Goal: Navigation & Orientation: Understand site structure

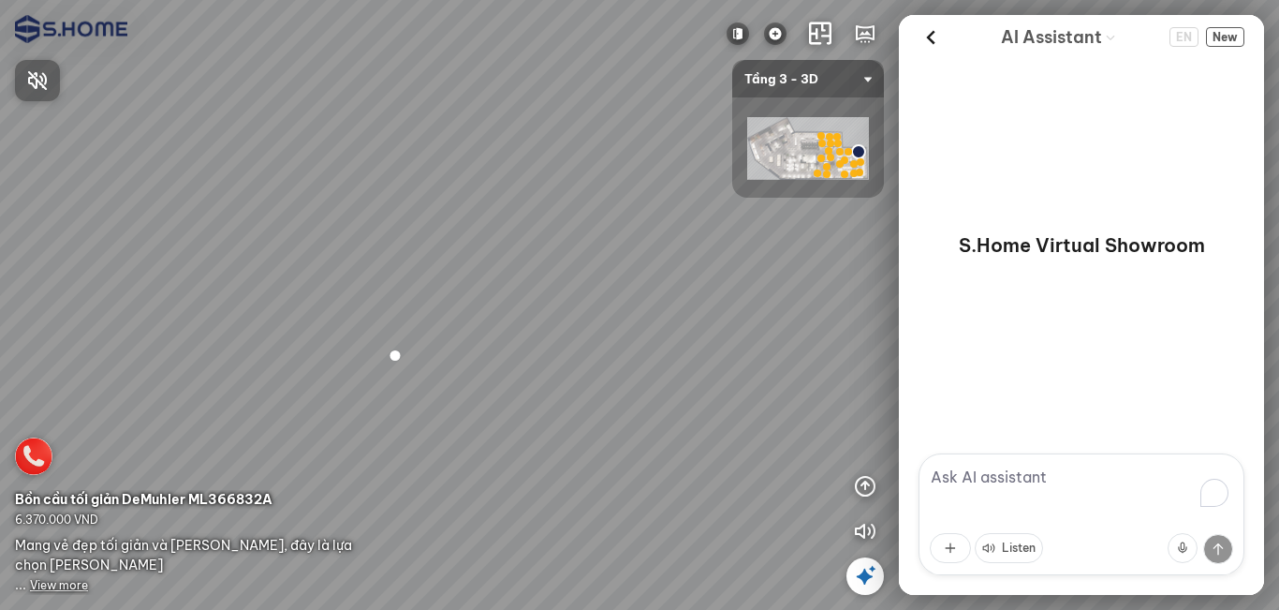
drag, startPoint x: 489, startPoint y: 398, endPoint x: 492, endPoint y: 345, distance: 53.5
click at [583, 317] on div at bounding box center [639, 305] width 1279 height 610
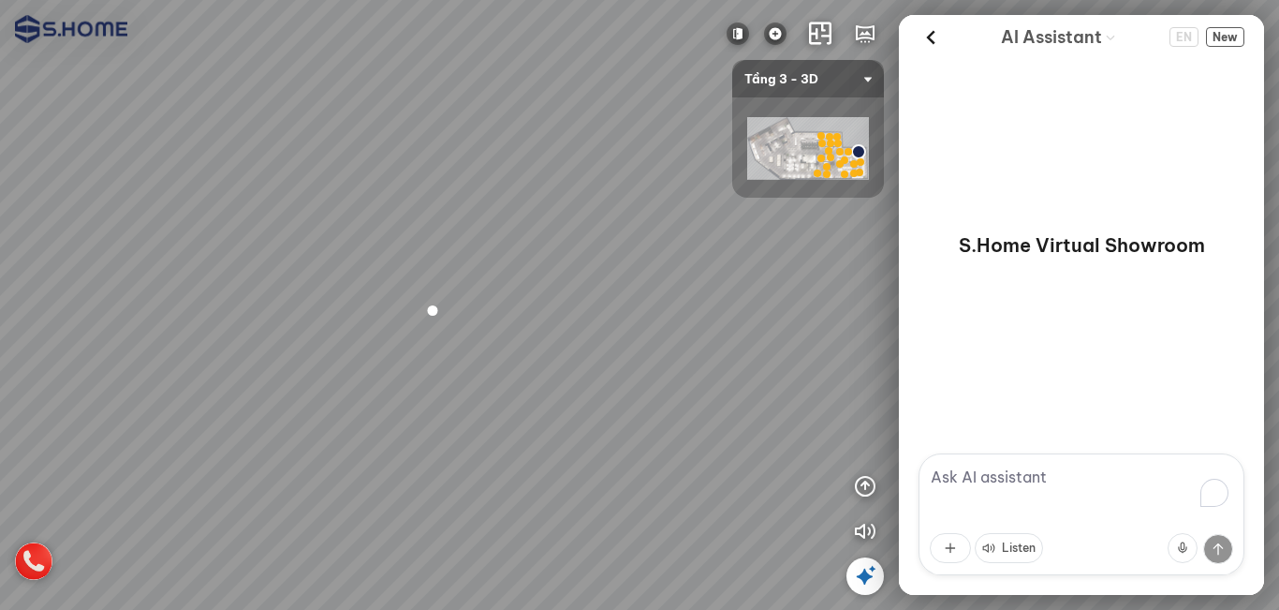
drag, startPoint x: 379, startPoint y: 320, endPoint x: 530, endPoint y: 269, distance: 159.3
click at [529, 269] on div at bounding box center [639, 305] width 1279 height 610
drag, startPoint x: 364, startPoint y: 338, endPoint x: 385, endPoint y: 364, distance: 33.3
click at [340, 330] on div at bounding box center [639, 305] width 1279 height 610
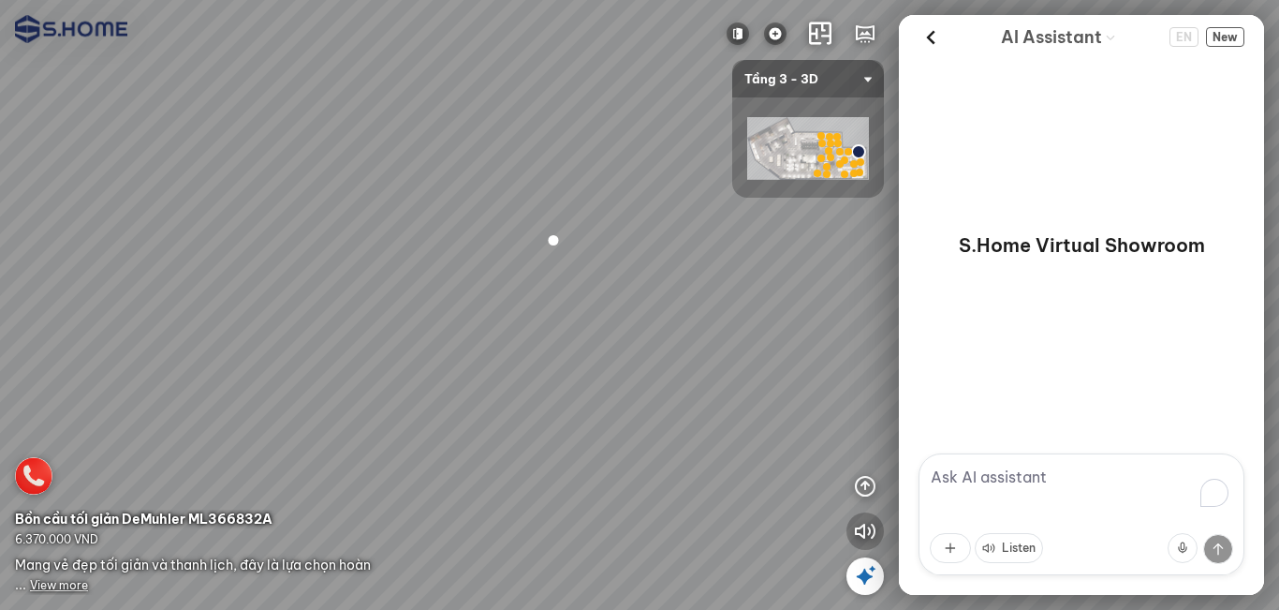
click at [865, 530] on icon "button" at bounding box center [865, 531] width 22 height 22
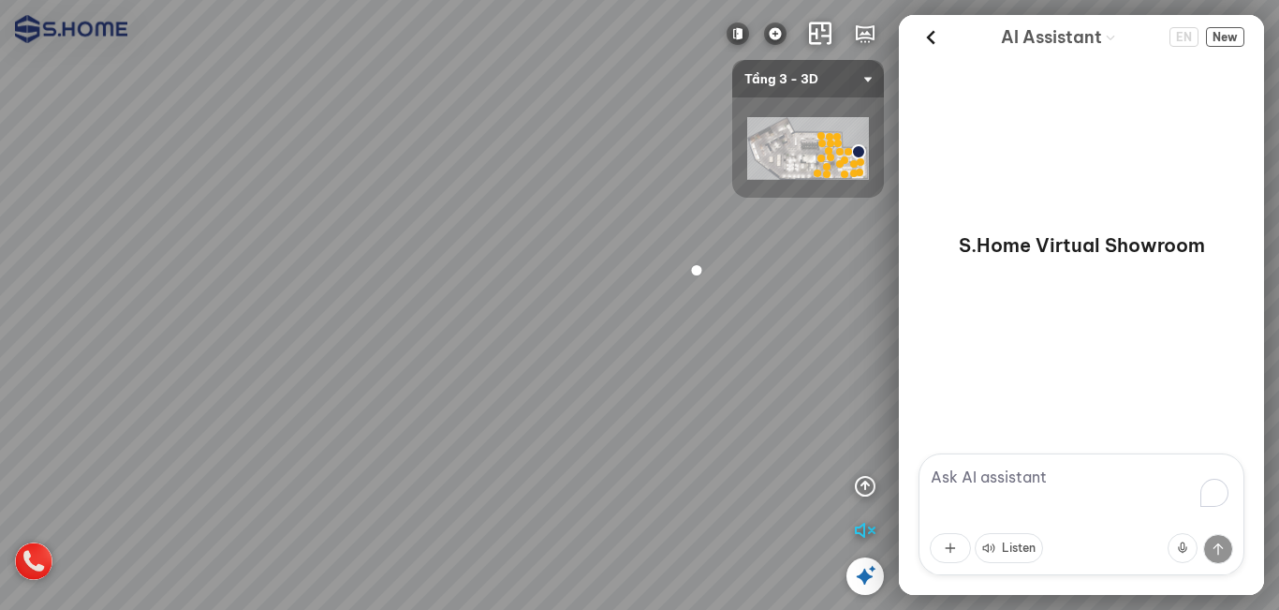
drag, startPoint x: 459, startPoint y: 328, endPoint x: 431, endPoint y: 392, distance: 70.5
click at [431, 392] on div at bounding box center [639, 305] width 1279 height 610
click at [803, 81] on span "Tầng 3 - 3D" at bounding box center [808, 78] width 127 height 37
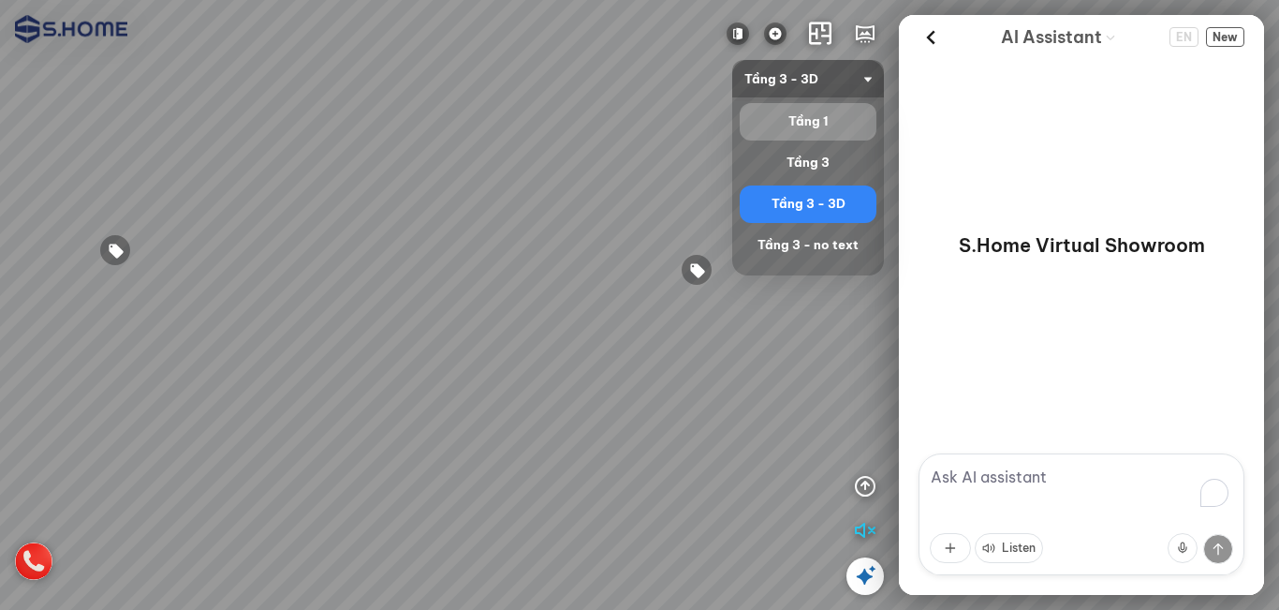
click at [810, 127] on div "Tầng 1" at bounding box center [808, 122] width 122 height 22
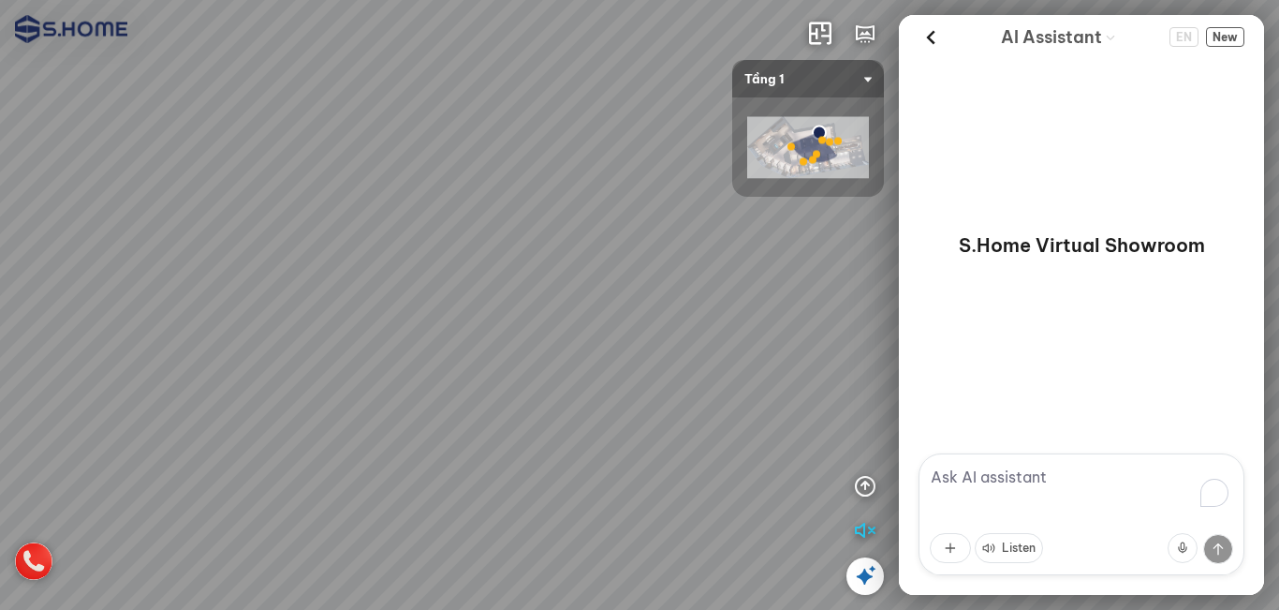
drag, startPoint x: 571, startPoint y: 460, endPoint x: 480, endPoint y: 310, distance: 175.2
click at [480, 310] on div at bounding box center [639, 305] width 1279 height 610
drag, startPoint x: 462, startPoint y: 363, endPoint x: 348, endPoint y: 362, distance: 113.3
click at [348, 363] on div at bounding box center [639, 305] width 1279 height 610
drag, startPoint x: 348, startPoint y: 361, endPoint x: 608, endPoint y: 351, distance: 259.6
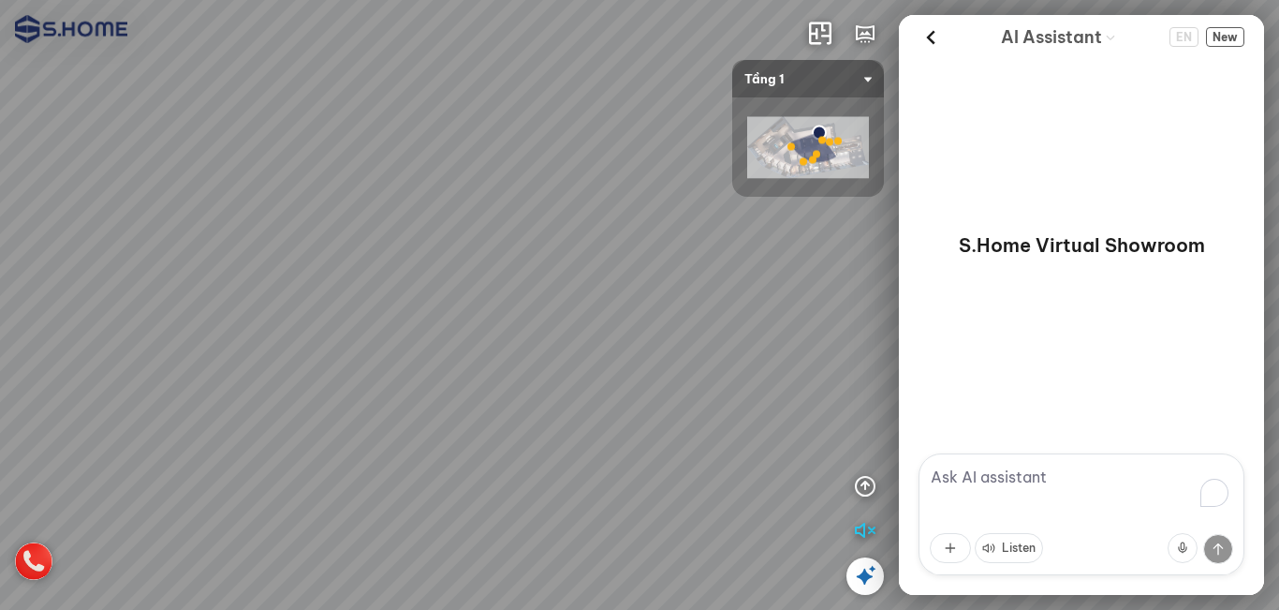
click at [608, 351] on div at bounding box center [639, 305] width 1279 height 610
click at [809, 85] on span "Tầng 1" at bounding box center [808, 78] width 127 height 37
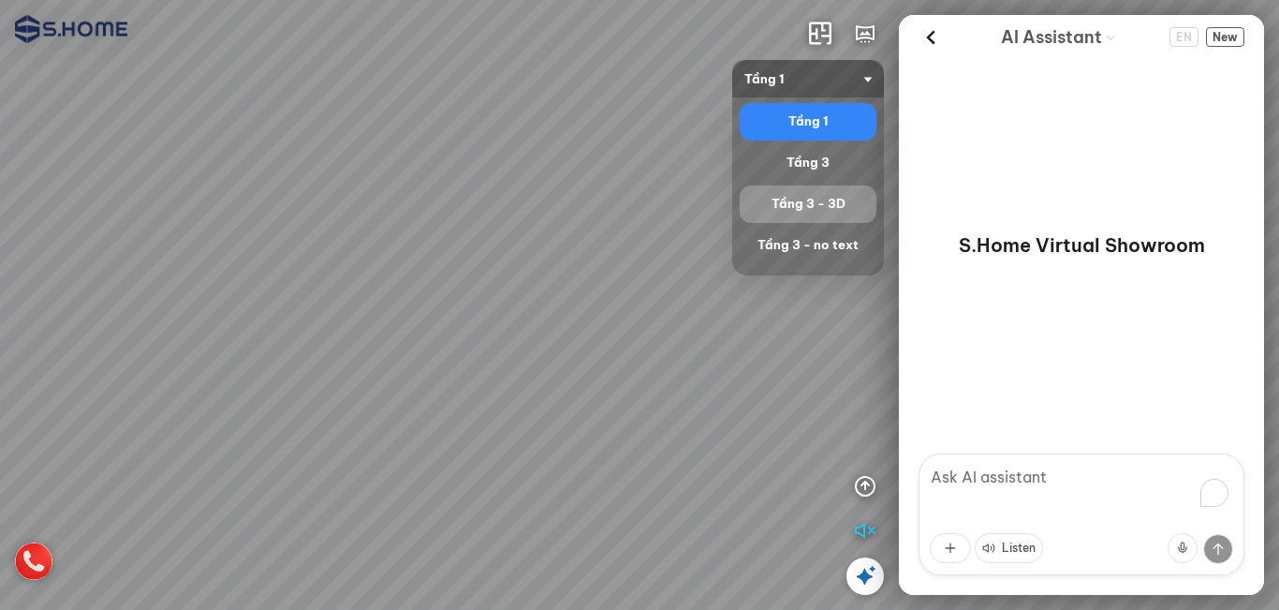
click at [807, 206] on div "Tầng 3 - 3D" at bounding box center [808, 204] width 122 height 22
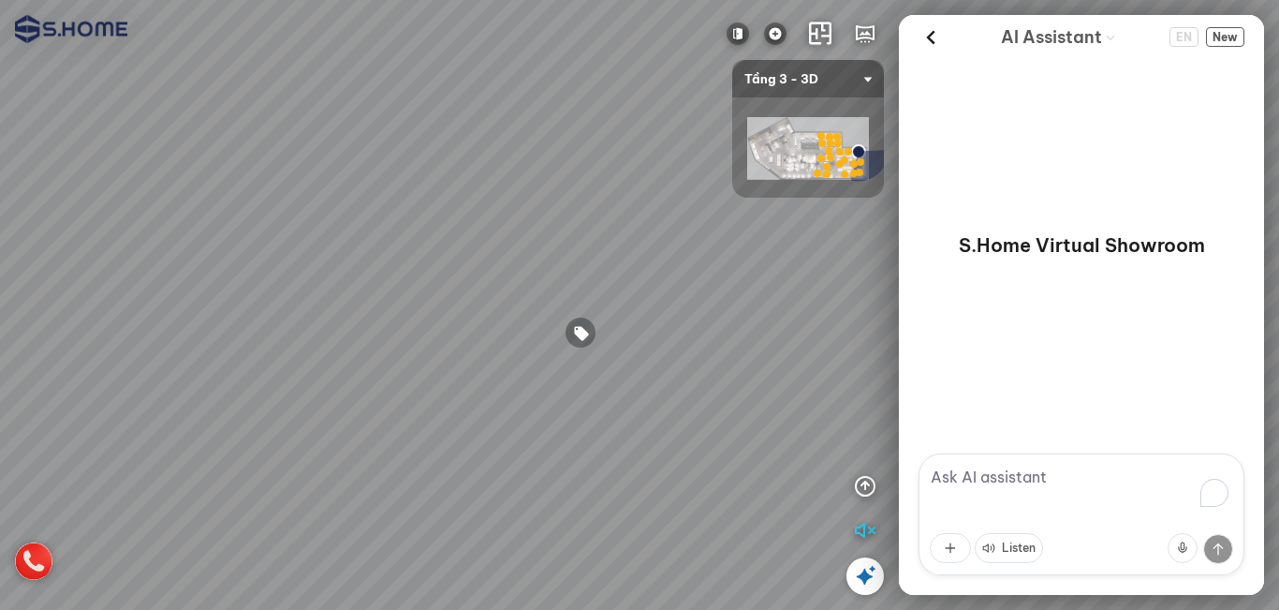
drag, startPoint x: 560, startPoint y: 387, endPoint x: 733, endPoint y: 230, distance: 233.4
click at [733, 230] on div at bounding box center [639, 305] width 1279 height 610
drag, startPoint x: 568, startPoint y: 263, endPoint x: 400, endPoint y: 345, distance: 187.2
click at [400, 346] on div at bounding box center [639, 305] width 1279 height 610
drag, startPoint x: 583, startPoint y: 312, endPoint x: 360, endPoint y: 322, distance: 223.1
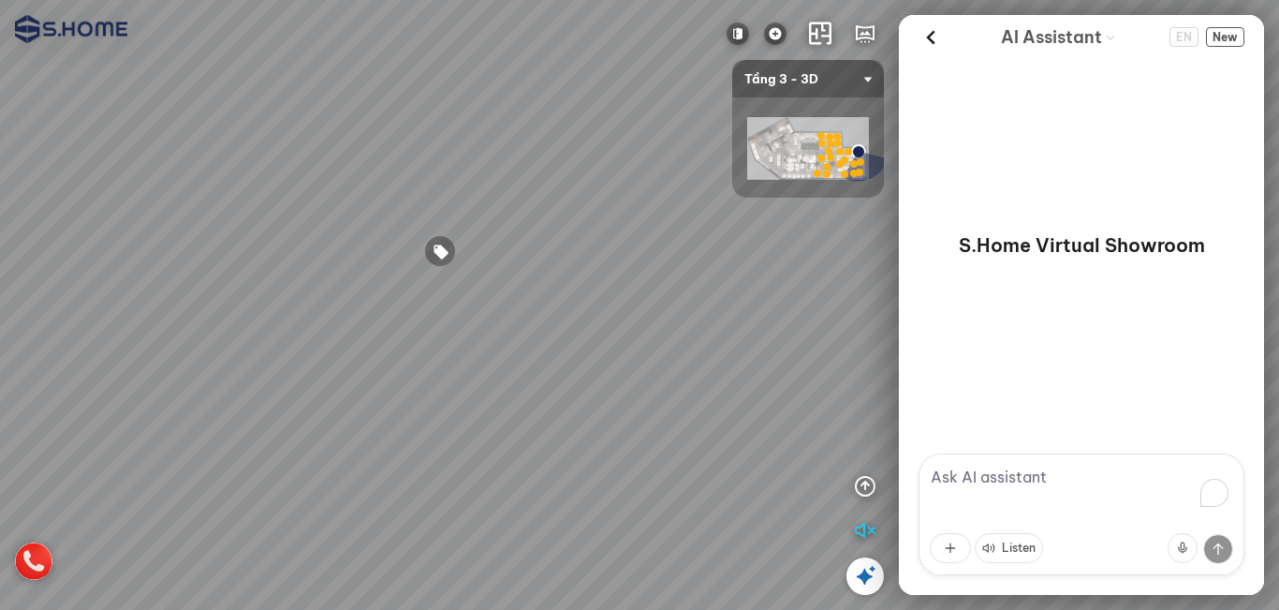
click at [337, 323] on div at bounding box center [639, 305] width 1279 height 610
drag, startPoint x: 456, startPoint y: 356, endPoint x: 429, endPoint y: 376, distance: 34.1
click at [429, 376] on div at bounding box center [639, 305] width 1279 height 610
click at [768, 158] on img at bounding box center [808, 148] width 122 height 63
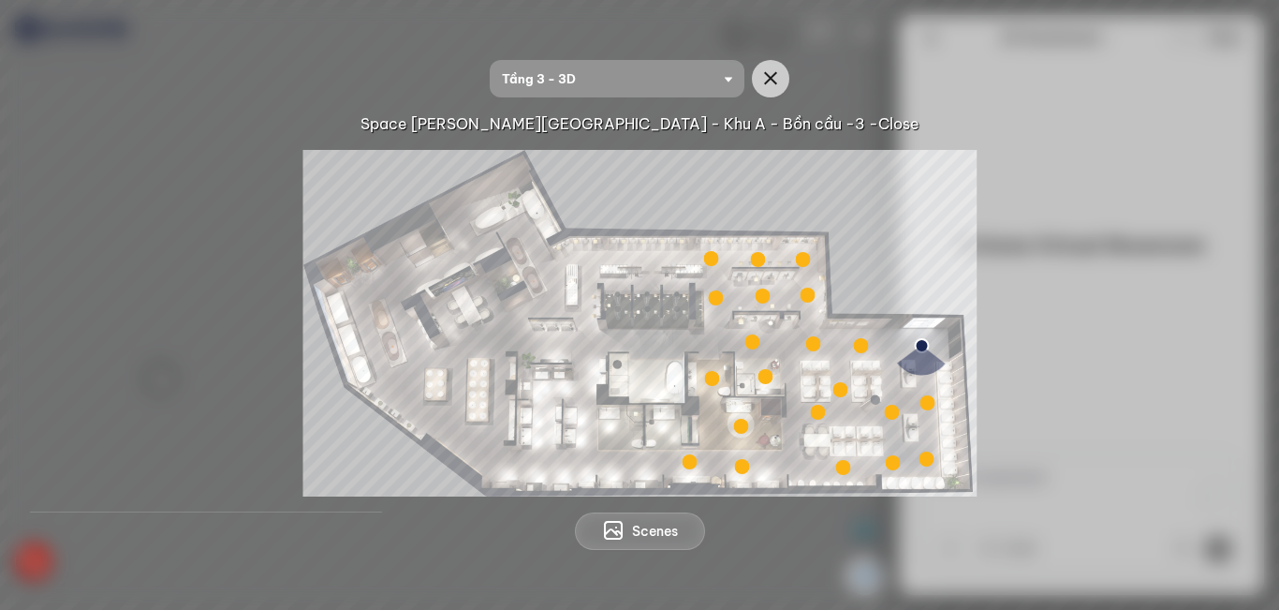
click at [934, 157] on img at bounding box center [640, 323] width 674 height 347
click at [771, 79] on icon "button" at bounding box center [771, 78] width 22 height 22
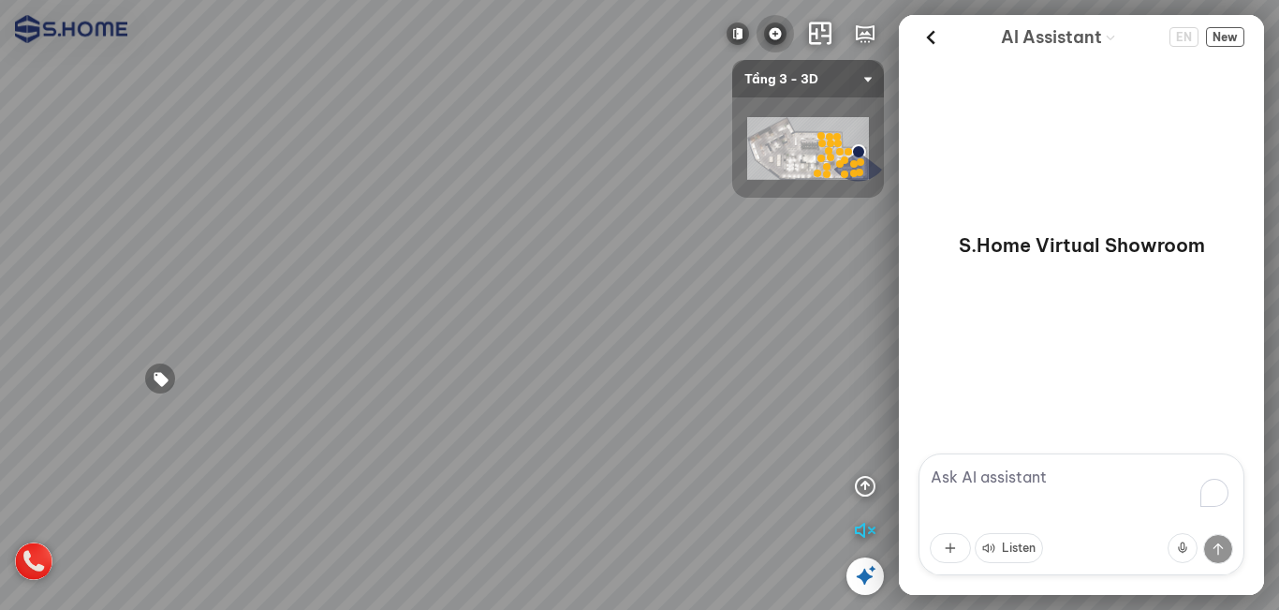
click at [772, 28] on img at bounding box center [775, 33] width 22 height 22
click at [775, 37] on img at bounding box center [775, 33] width 22 height 22
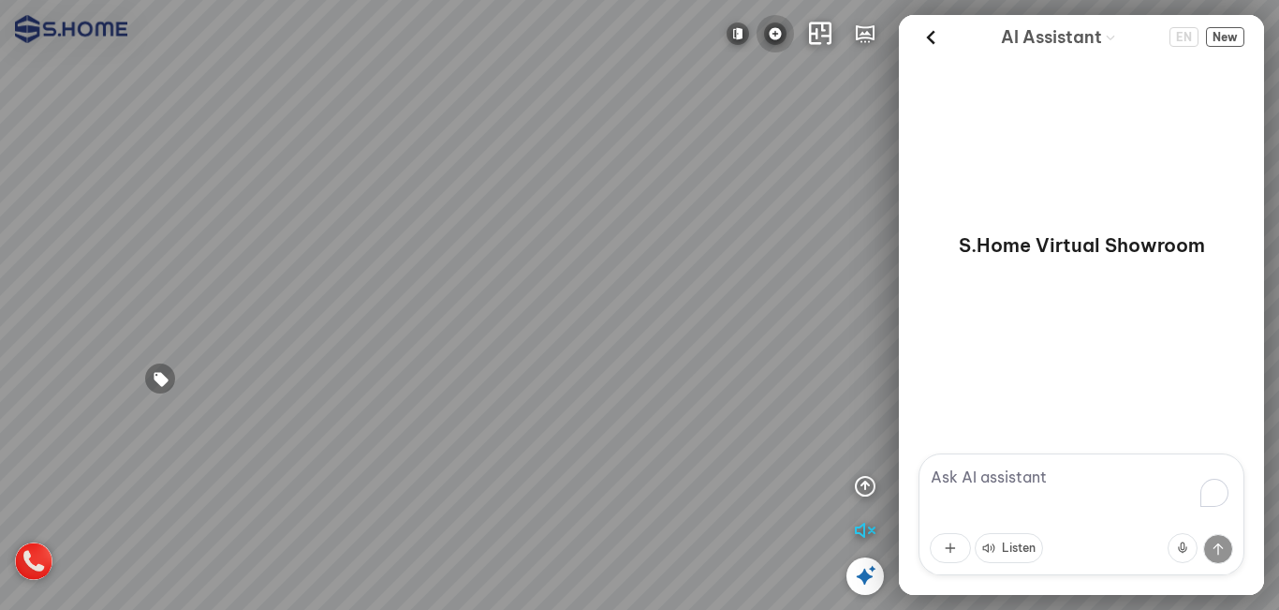
click at [777, 28] on img at bounding box center [775, 33] width 22 height 22
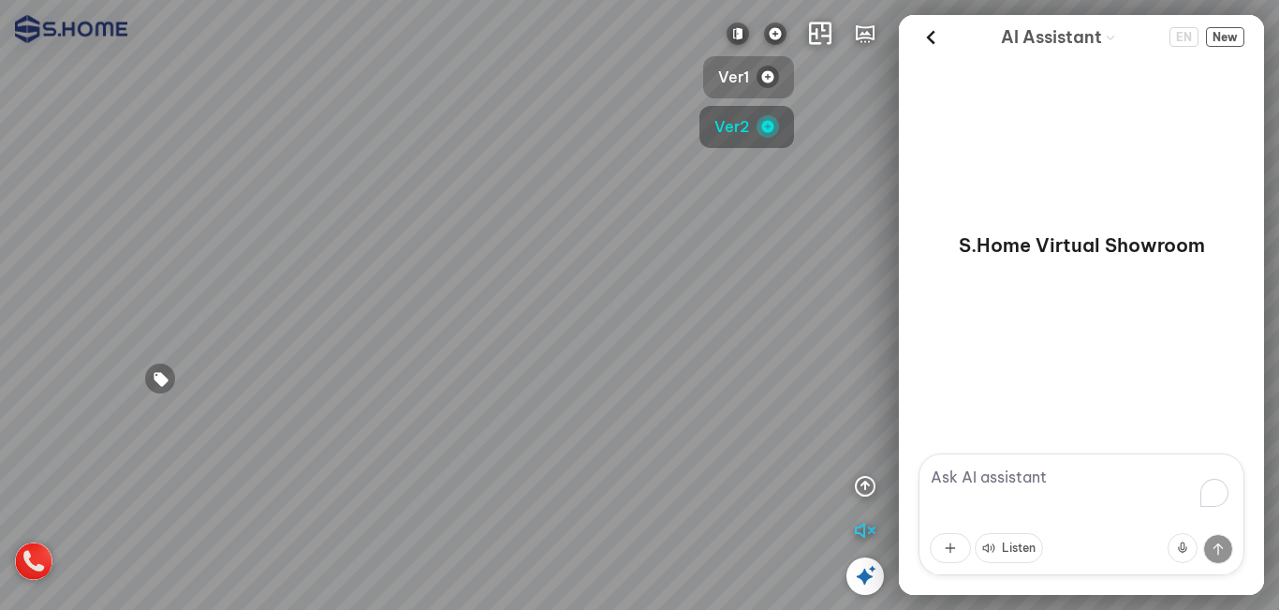
click at [751, 69] on button "Ver1" at bounding box center [748, 77] width 91 height 42
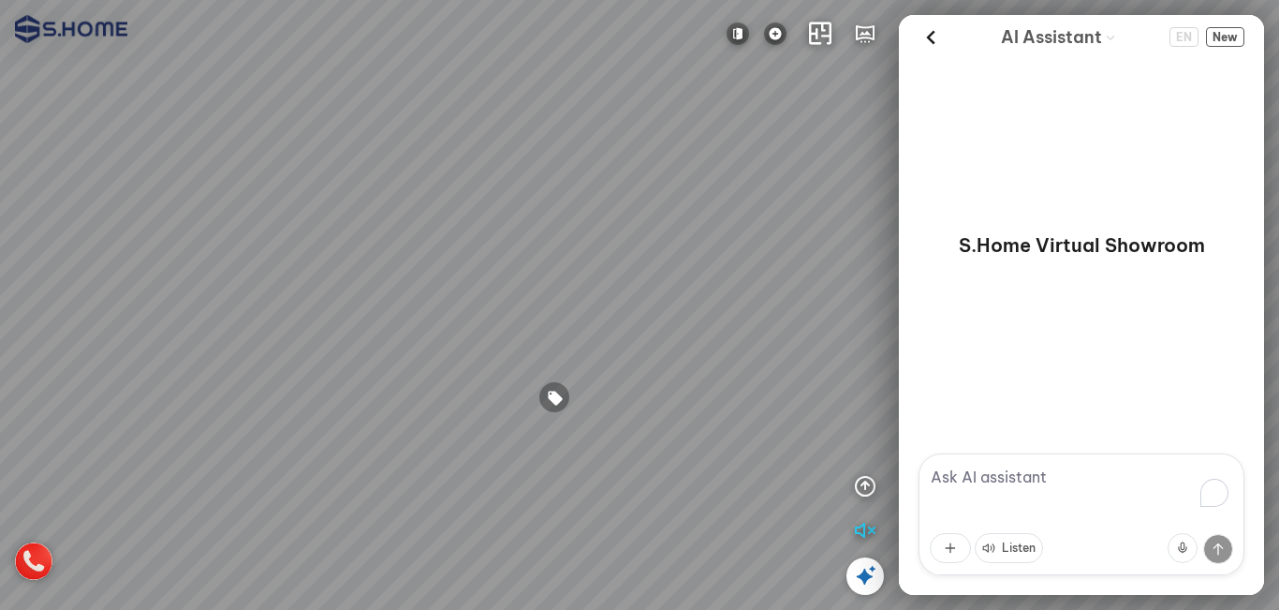
drag, startPoint x: 684, startPoint y: 186, endPoint x: 422, endPoint y: 333, distance: 299.8
click at [422, 333] on div at bounding box center [639, 305] width 1279 height 610
drag, startPoint x: 555, startPoint y: 276, endPoint x: 567, endPoint y: 243, distance: 35.5
click at [550, 276] on div at bounding box center [639, 305] width 1279 height 610
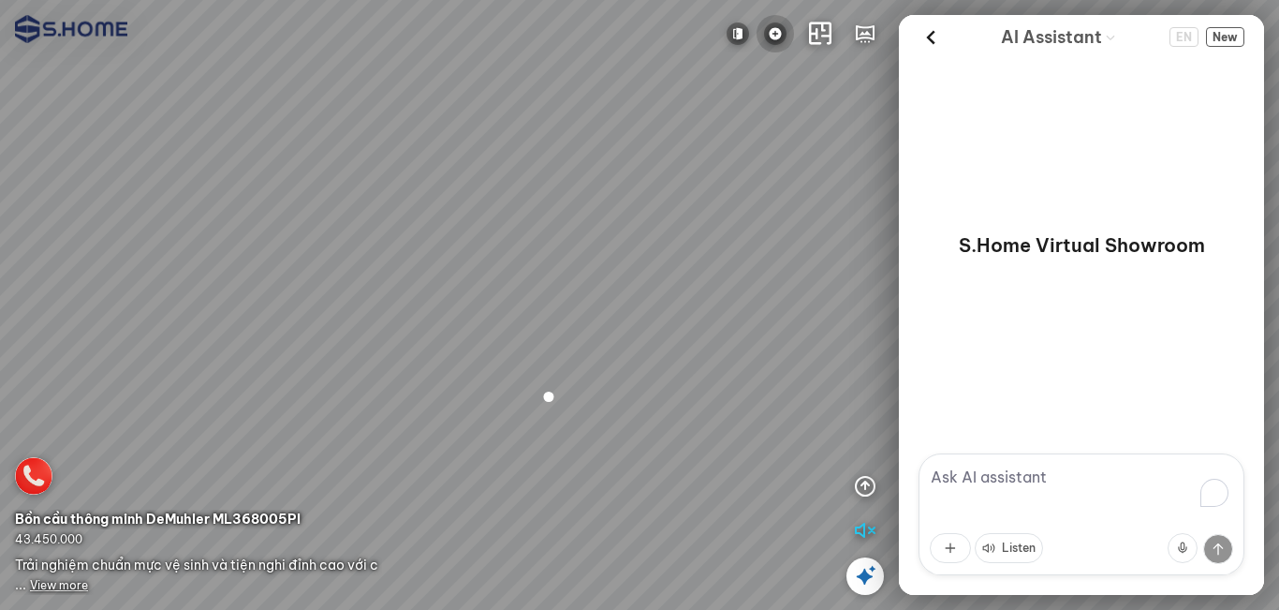
click at [781, 33] on img at bounding box center [775, 33] width 22 height 22
click at [753, 121] on button "Ver2" at bounding box center [747, 127] width 95 height 42
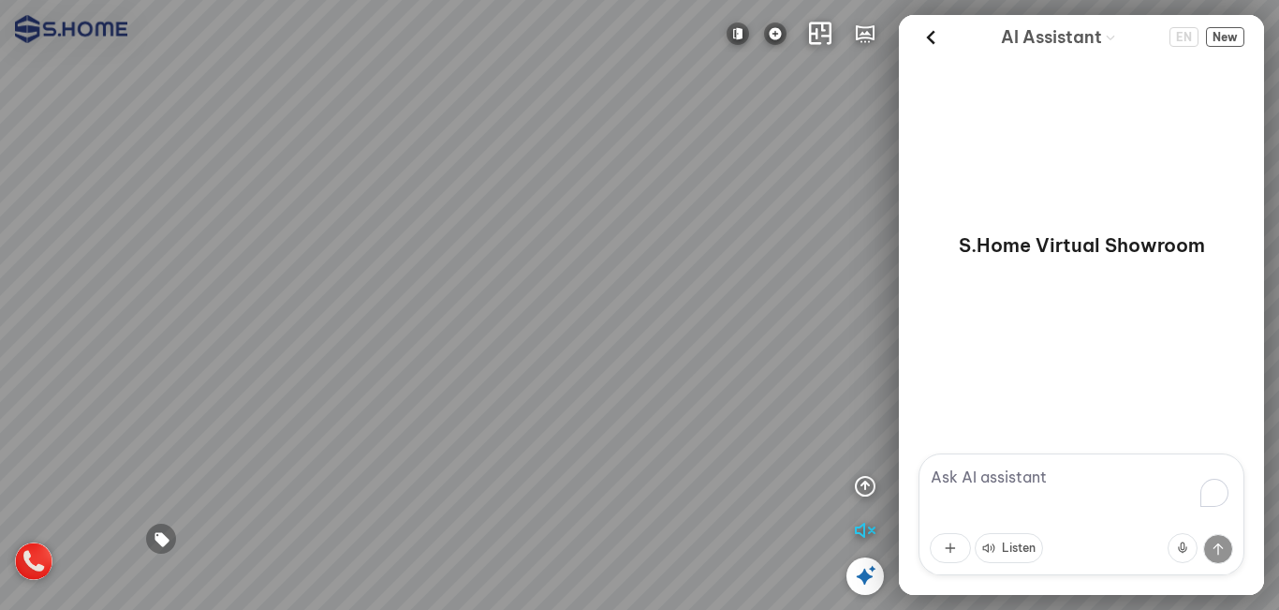
drag, startPoint x: 642, startPoint y: 325, endPoint x: 749, endPoint y: 343, distance: 108.2
click at [749, 344] on div at bounding box center [639, 305] width 1279 height 610
drag, startPoint x: 452, startPoint y: 222, endPoint x: 527, endPoint y: 201, distance: 77.7
click at [527, 201] on div at bounding box center [639, 305] width 1279 height 610
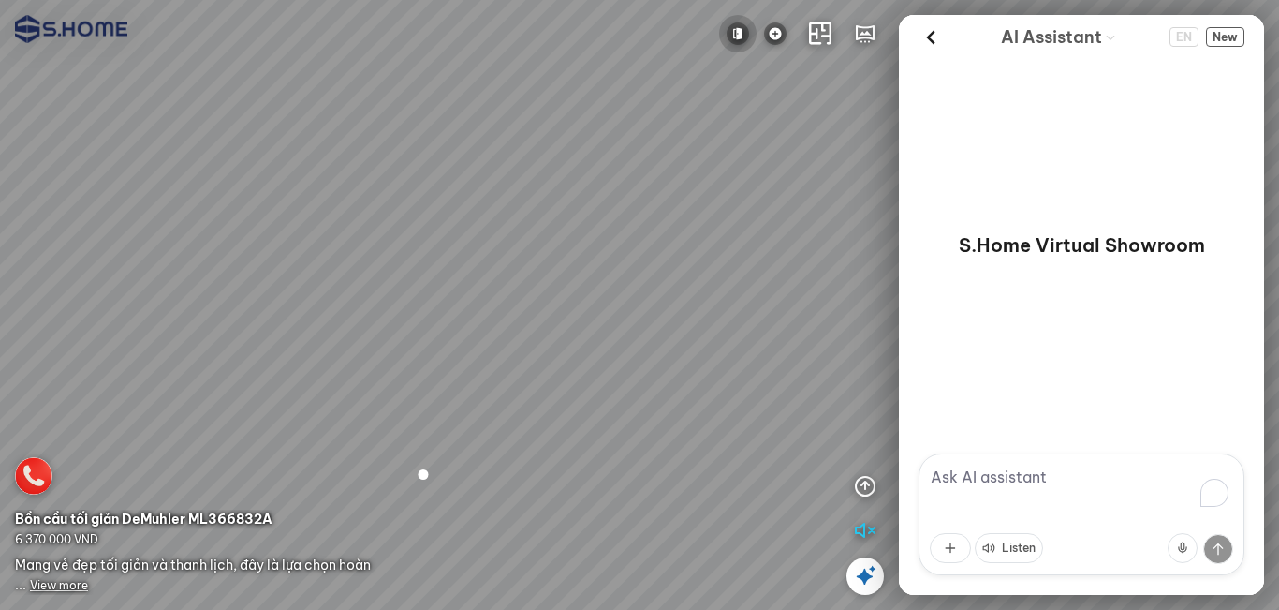
click at [735, 33] on img at bounding box center [738, 33] width 22 height 22
click at [712, 134] on button "Mở" at bounding box center [714, 127] width 82 height 42
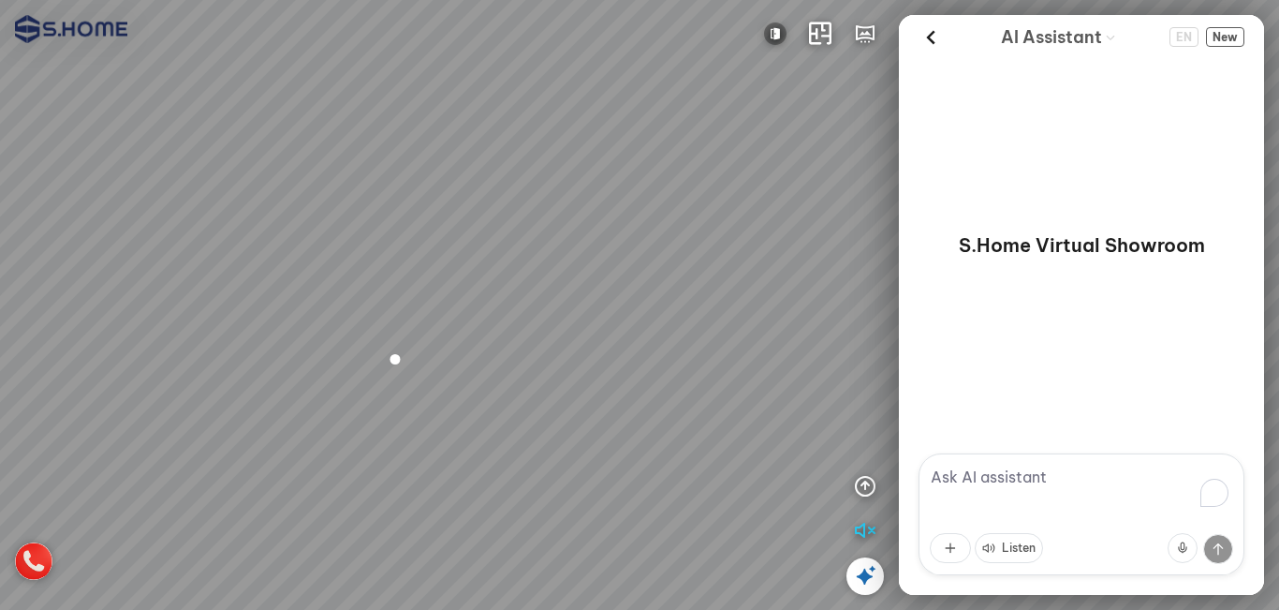
drag, startPoint x: 619, startPoint y: 434, endPoint x: 639, endPoint y: 320, distance: 115.0
click at [644, 334] on div at bounding box center [639, 305] width 1279 height 610
click at [587, 262] on div at bounding box center [639, 305] width 1279 height 610
drag, startPoint x: 741, startPoint y: 349, endPoint x: 706, endPoint y: 367, distance: 39.0
click at [706, 367] on div at bounding box center [639, 305] width 1279 height 610
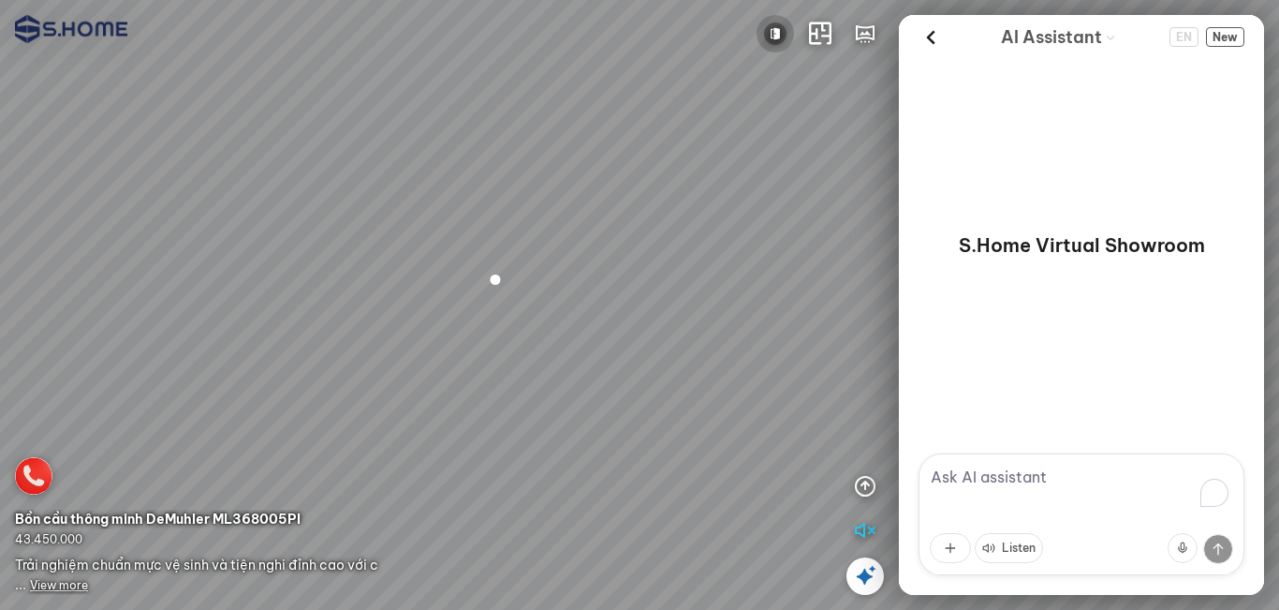
click at [773, 35] on img at bounding box center [775, 33] width 22 height 22
click at [738, 80] on span "Đóng" at bounding box center [728, 77] width 39 height 23
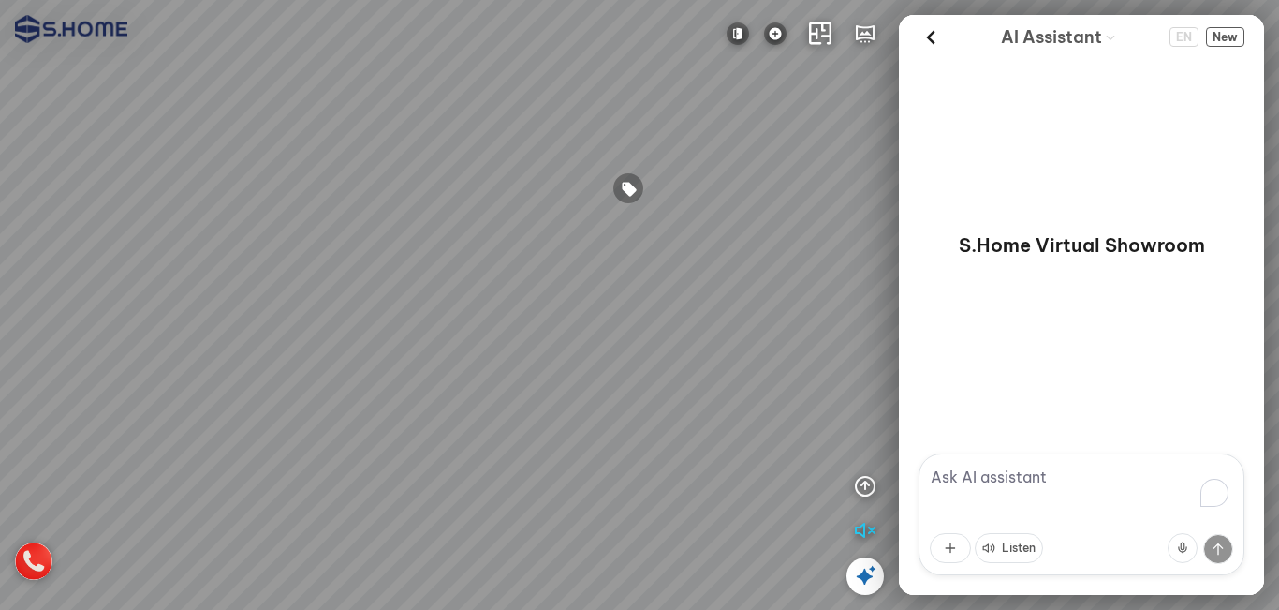
click at [429, 371] on div at bounding box center [639, 305] width 1279 height 610
click at [462, 374] on div at bounding box center [639, 305] width 1279 height 610
drag, startPoint x: 558, startPoint y: 417, endPoint x: 695, endPoint y: 380, distance: 141.5
click at [695, 380] on div at bounding box center [639, 305] width 1279 height 610
drag, startPoint x: 532, startPoint y: 438, endPoint x: 503, endPoint y: 263, distance: 177.5
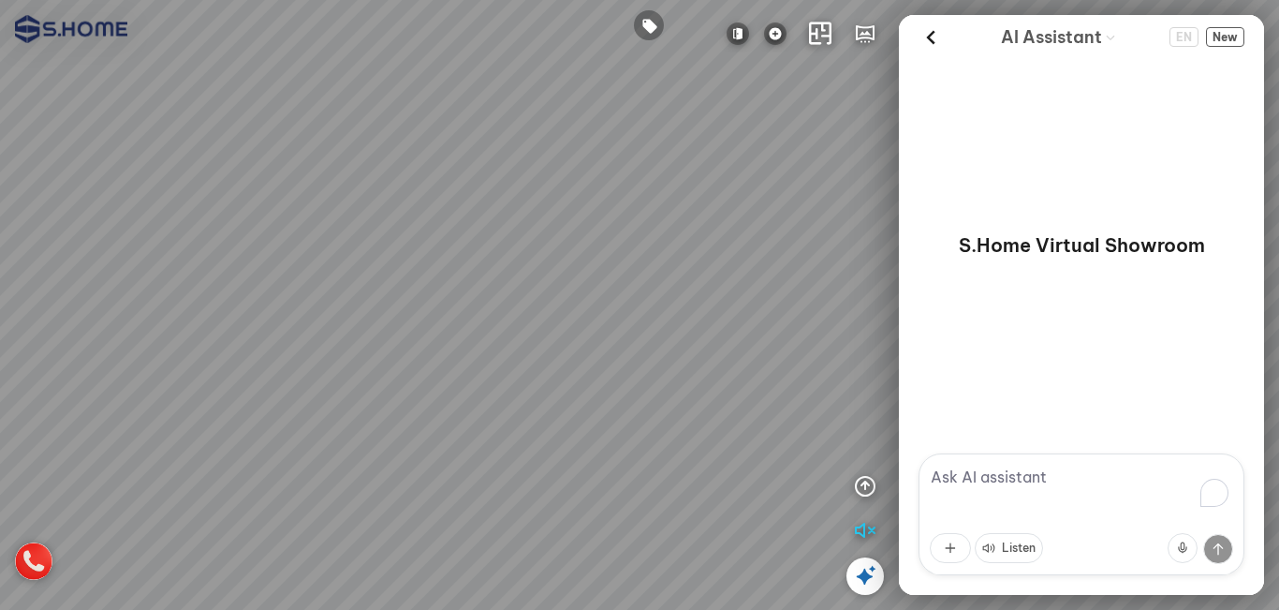
click at [503, 264] on div at bounding box center [639, 305] width 1279 height 610
drag, startPoint x: 581, startPoint y: 400, endPoint x: 795, endPoint y: 161, distance: 321.0
click at [795, 161] on div at bounding box center [639, 305] width 1279 height 610
drag, startPoint x: 598, startPoint y: 234, endPoint x: 386, endPoint y: 245, distance: 212.9
click at [344, 232] on div at bounding box center [639, 305] width 1279 height 610
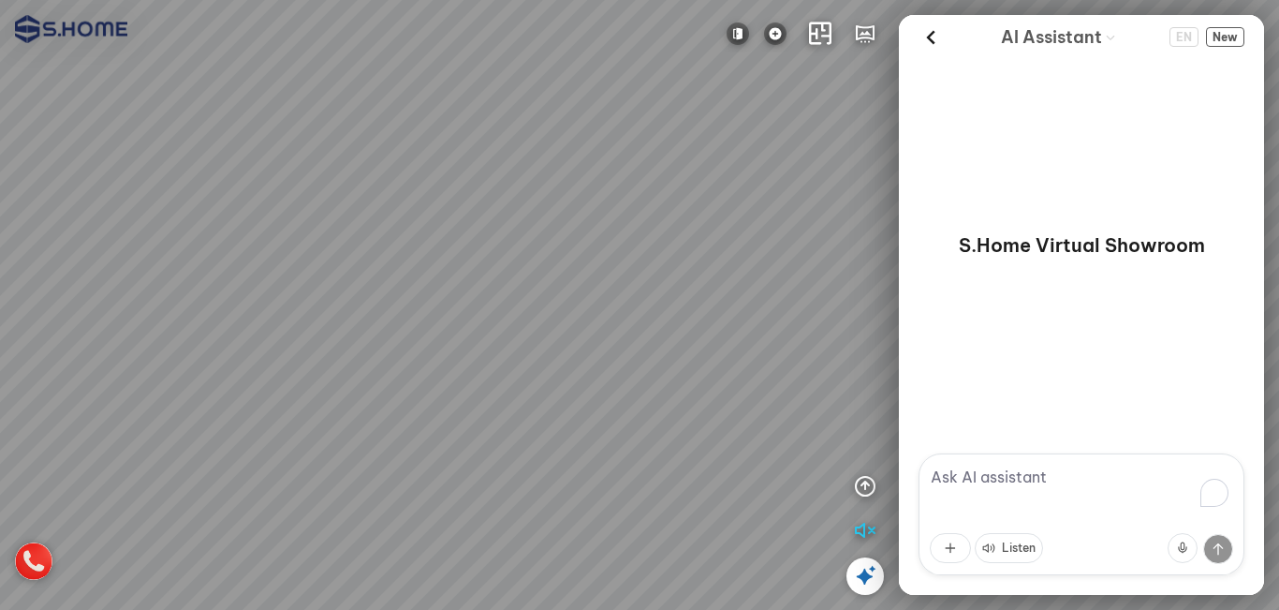
drag, startPoint x: 539, startPoint y: 160, endPoint x: 362, endPoint y: 448, distance: 338.1
click at [362, 446] on div at bounding box center [639, 305] width 1279 height 610
click at [505, 340] on div at bounding box center [639, 305] width 1279 height 610
drag, startPoint x: 612, startPoint y: 279, endPoint x: 636, endPoint y: 408, distance: 131.3
click at [636, 408] on div at bounding box center [639, 305] width 1279 height 610
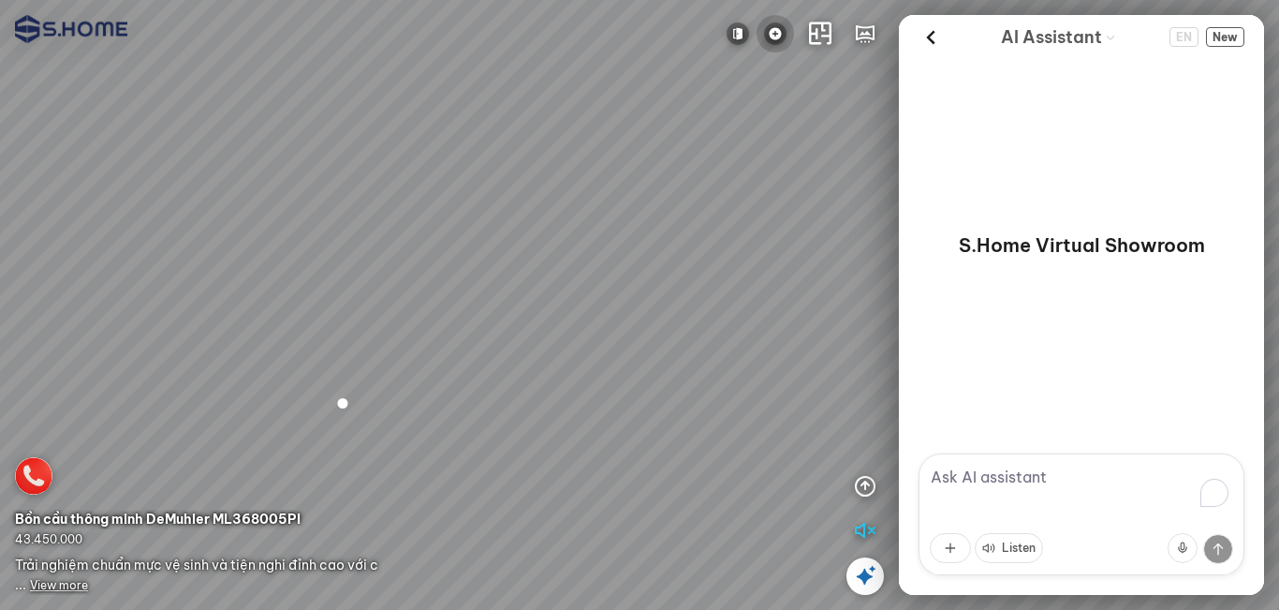
click at [769, 31] on img at bounding box center [775, 33] width 22 height 22
drag, startPoint x: 748, startPoint y: 109, endPoint x: 741, endPoint y: 129, distance: 21.9
click at [747, 116] on button "Ver2" at bounding box center [747, 127] width 95 height 42
drag, startPoint x: 533, startPoint y: 214, endPoint x: 539, endPoint y: 206, distance: 10.7
click at [539, 201] on div at bounding box center [639, 305] width 1279 height 610
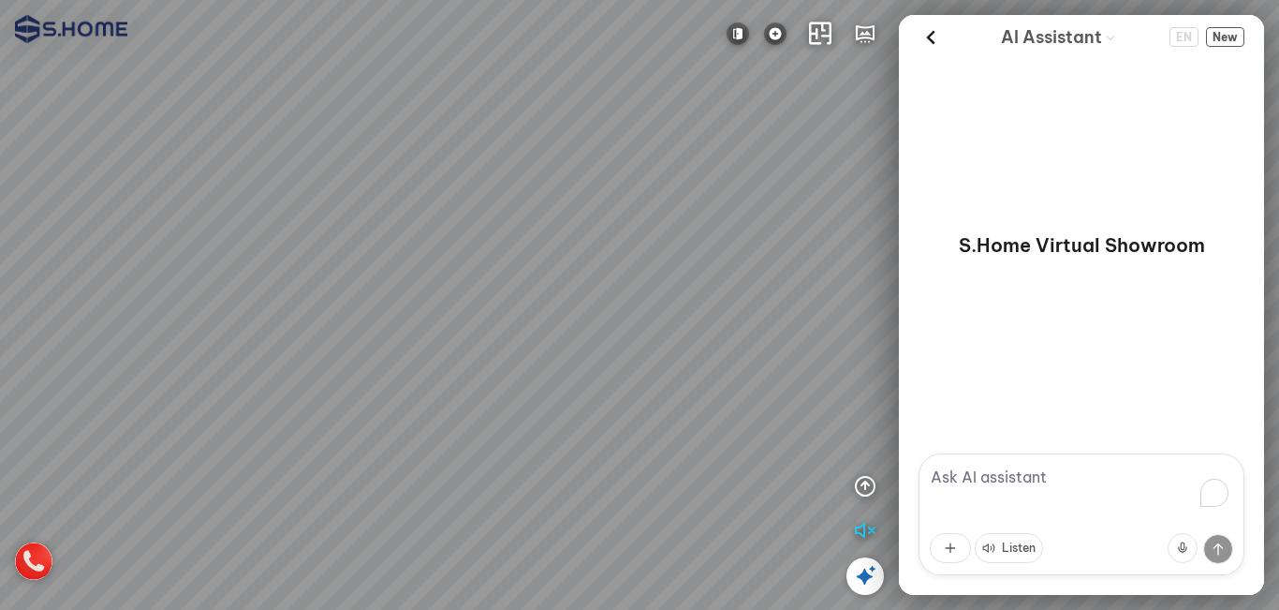
drag, startPoint x: 653, startPoint y: 145, endPoint x: 676, endPoint y: 132, distance: 26.8
click at [676, 132] on div at bounding box center [639, 305] width 1279 height 610
click at [694, 245] on div at bounding box center [639, 305] width 1279 height 610
drag, startPoint x: 622, startPoint y: 276, endPoint x: 497, endPoint y: 375, distance: 158.7
click at [497, 375] on div at bounding box center [639, 305] width 1279 height 610
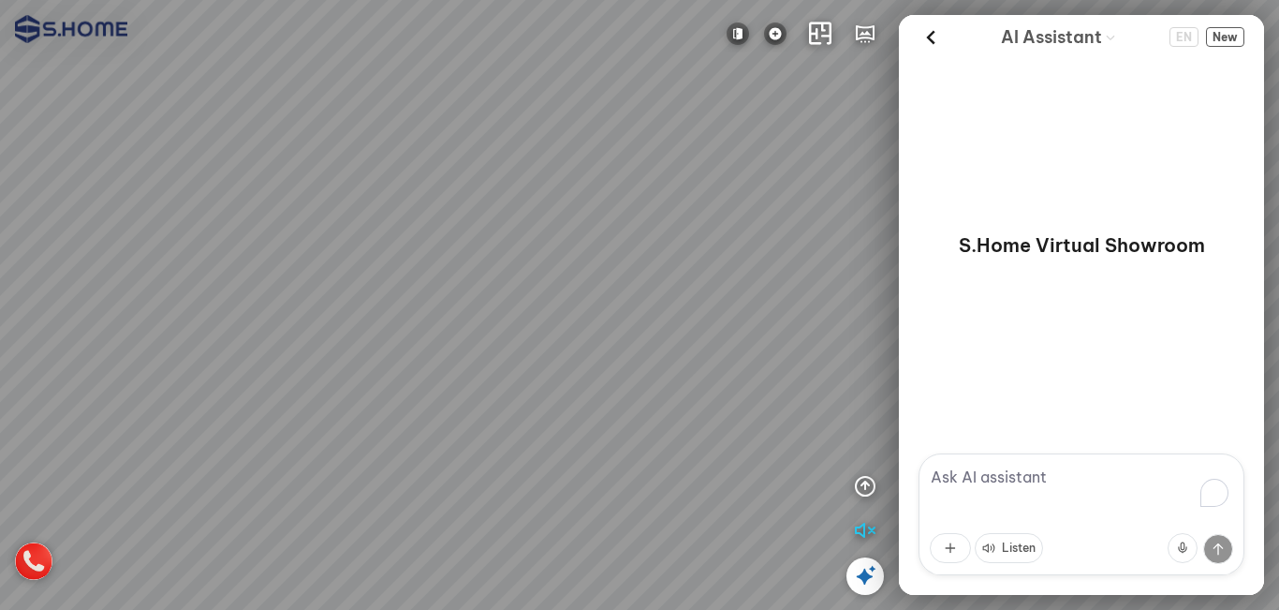
drag, startPoint x: 472, startPoint y: 243, endPoint x: 496, endPoint y: 253, distance: 26.1
click at [416, 181] on div at bounding box center [639, 305] width 1279 height 610
drag, startPoint x: 617, startPoint y: 339, endPoint x: 704, endPoint y: 439, distance: 132.8
click at [696, 461] on div at bounding box center [639, 305] width 1279 height 610
drag, startPoint x: 703, startPoint y: 273, endPoint x: 237, endPoint y: 480, distance: 510.3
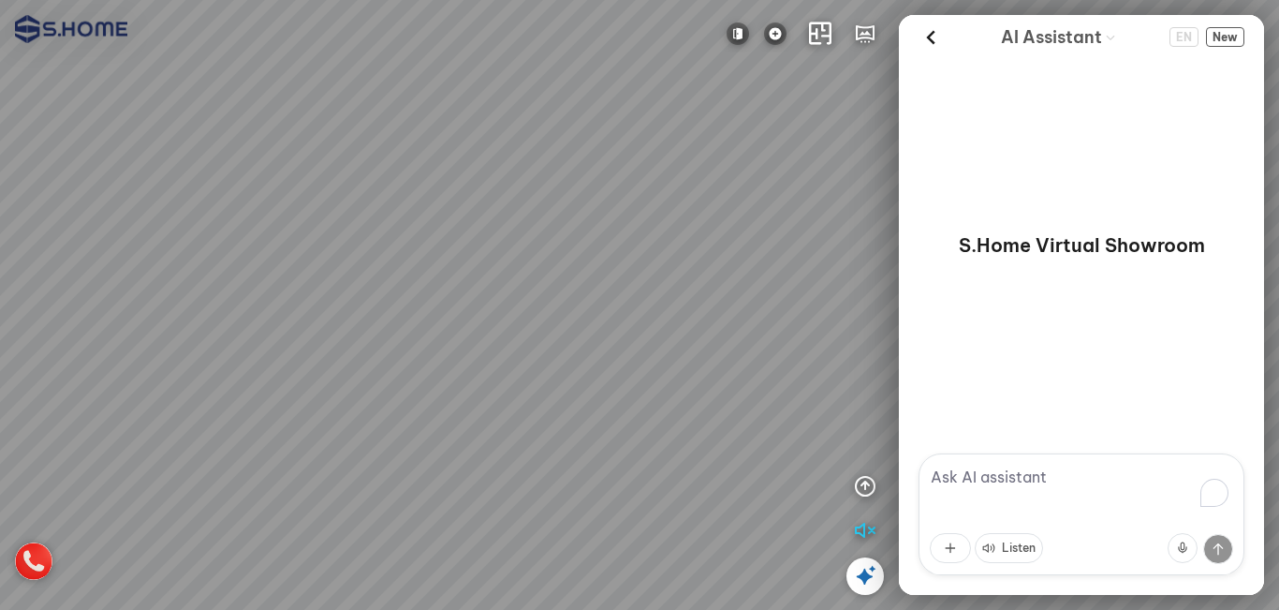
click at [237, 480] on div at bounding box center [639, 305] width 1279 height 610
drag, startPoint x: 514, startPoint y: 370, endPoint x: 617, endPoint y: 351, distance: 104.7
click at [617, 351] on div at bounding box center [639, 305] width 1279 height 610
drag, startPoint x: 482, startPoint y: 392, endPoint x: 486, endPoint y: 380, distance: 12.7
click at [487, 382] on div at bounding box center [639, 305] width 1279 height 610
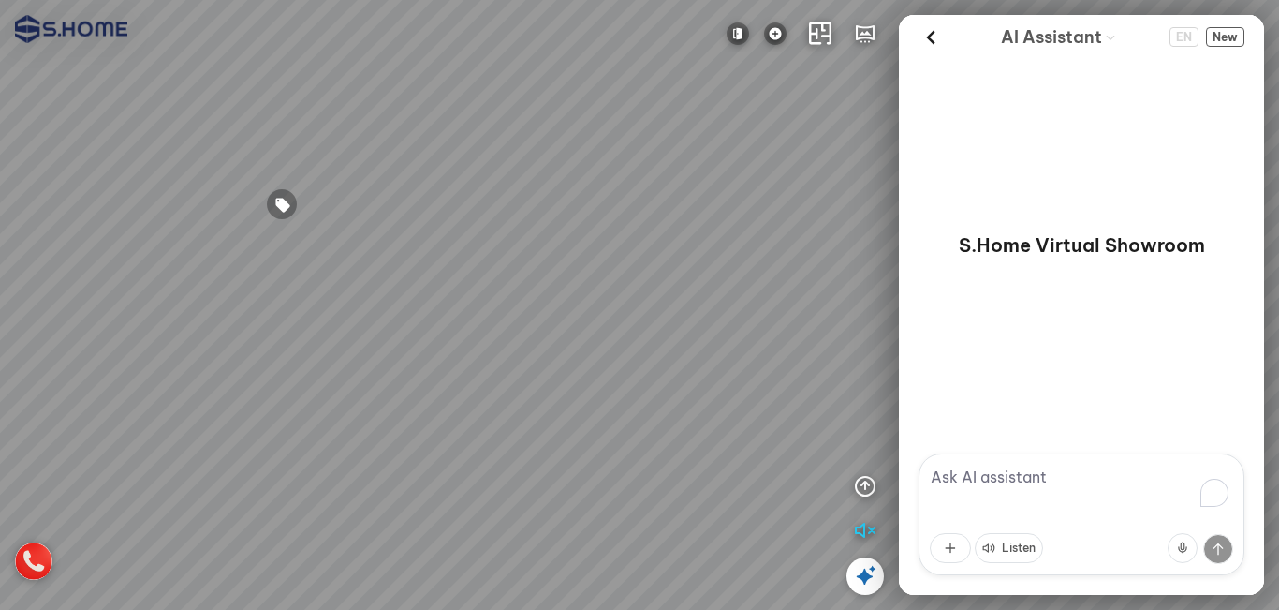
drag, startPoint x: 282, startPoint y: 385, endPoint x: 612, endPoint y: 392, distance: 329.7
click at [612, 391] on div at bounding box center [639, 305] width 1279 height 610
drag, startPoint x: 603, startPoint y: 217, endPoint x: 701, endPoint y: 336, distance: 153.7
click at [690, 331] on div at bounding box center [639, 305] width 1279 height 610
drag, startPoint x: 557, startPoint y: 284, endPoint x: 628, endPoint y: 421, distance: 155.0
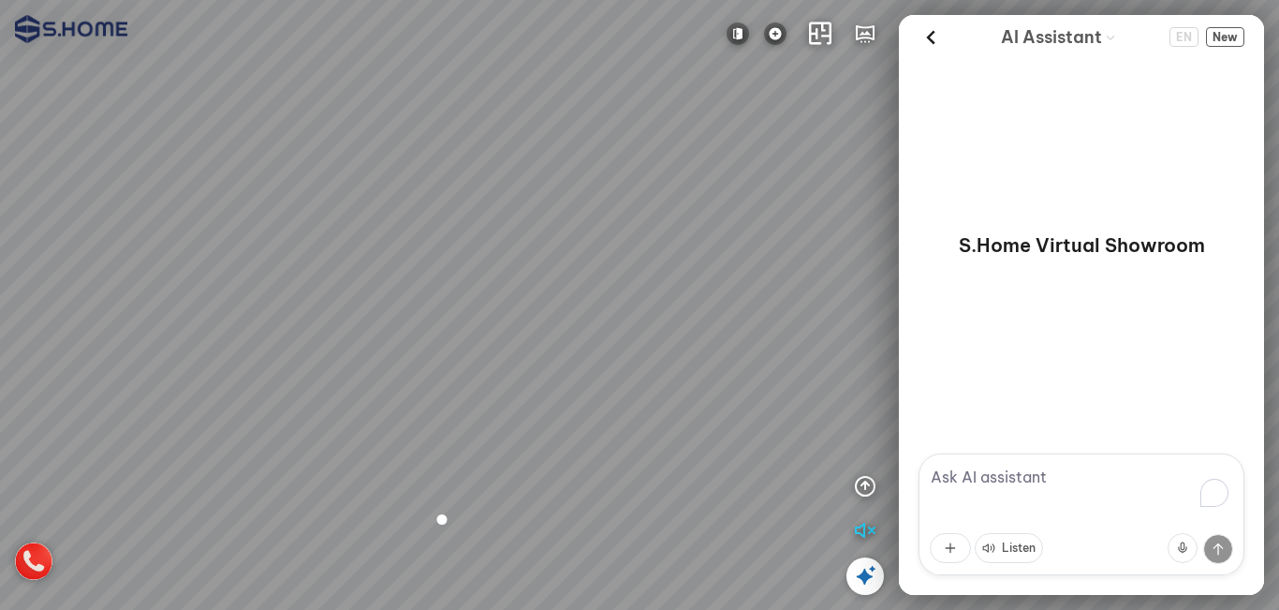
click at [628, 421] on div at bounding box center [639, 305] width 1279 height 610
drag, startPoint x: 480, startPoint y: 423, endPoint x: 128, endPoint y: 285, distance: 378.4
click at [78, 264] on div at bounding box center [639, 305] width 1279 height 610
drag, startPoint x: 290, startPoint y: 264, endPoint x: 530, endPoint y: 361, distance: 258.4
click at [526, 358] on div at bounding box center [639, 305] width 1279 height 610
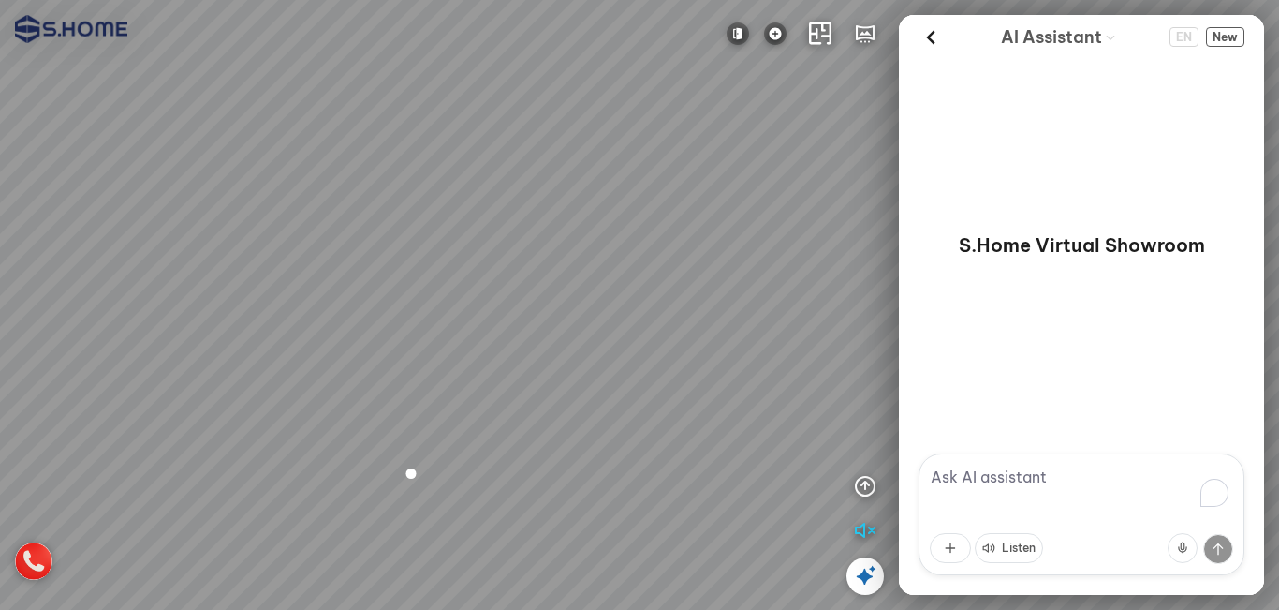
drag, startPoint x: 440, startPoint y: 371, endPoint x: 686, endPoint y: 367, distance: 246.3
click at [686, 367] on div at bounding box center [639, 305] width 1279 height 610
drag, startPoint x: 363, startPoint y: 367, endPoint x: 550, endPoint y: 366, distance: 186.4
click at [550, 366] on div at bounding box center [639, 305] width 1279 height 610
drag, startPoint x: 627, startPoint y: 379, endPoint x: 608, endPoint y: 380, distance: 18.8
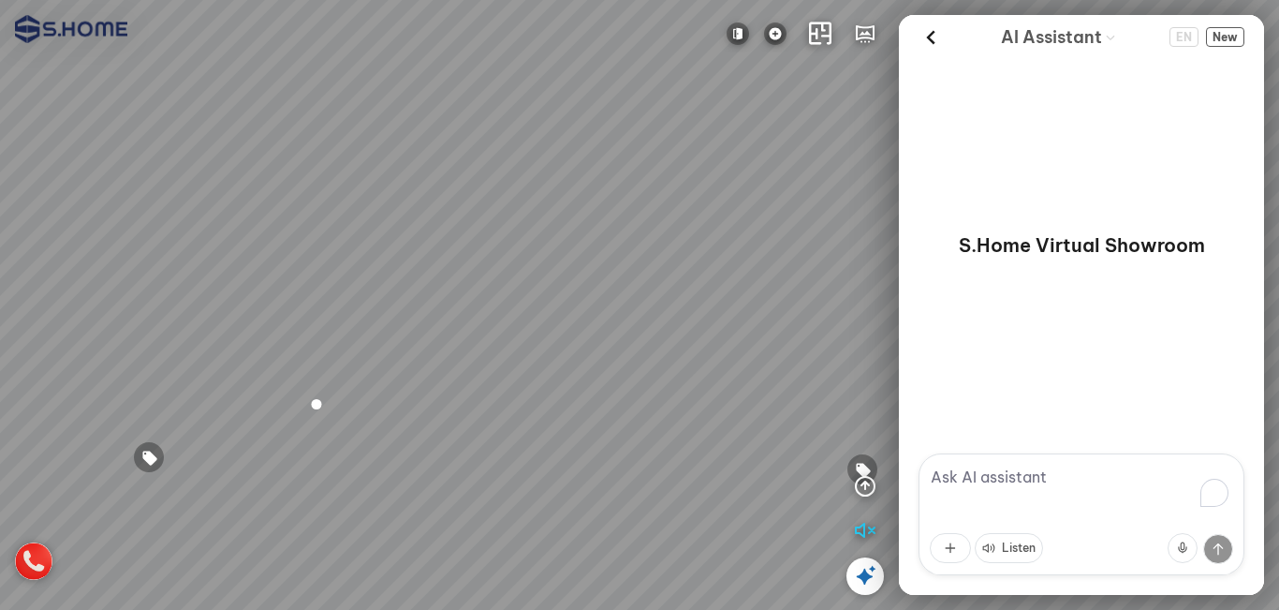
click at [597, 375] on div at bounding box center [639, 305] width 1279 height 610
drag, startPoint x: 535, startPoint y: 376, endPoint x: 509, endPoint y: 127, distance: 249.5
click at [509, 127] on div at bounding box center [639, 305] width 1279 height 610
drag, startPoint x: 610, startPoint y: 276, endPoint x: 136, endPoint y: 334, distance: 477.4
click at [136, 334] on div at bounding box center [639, 305] width 1279 height 610
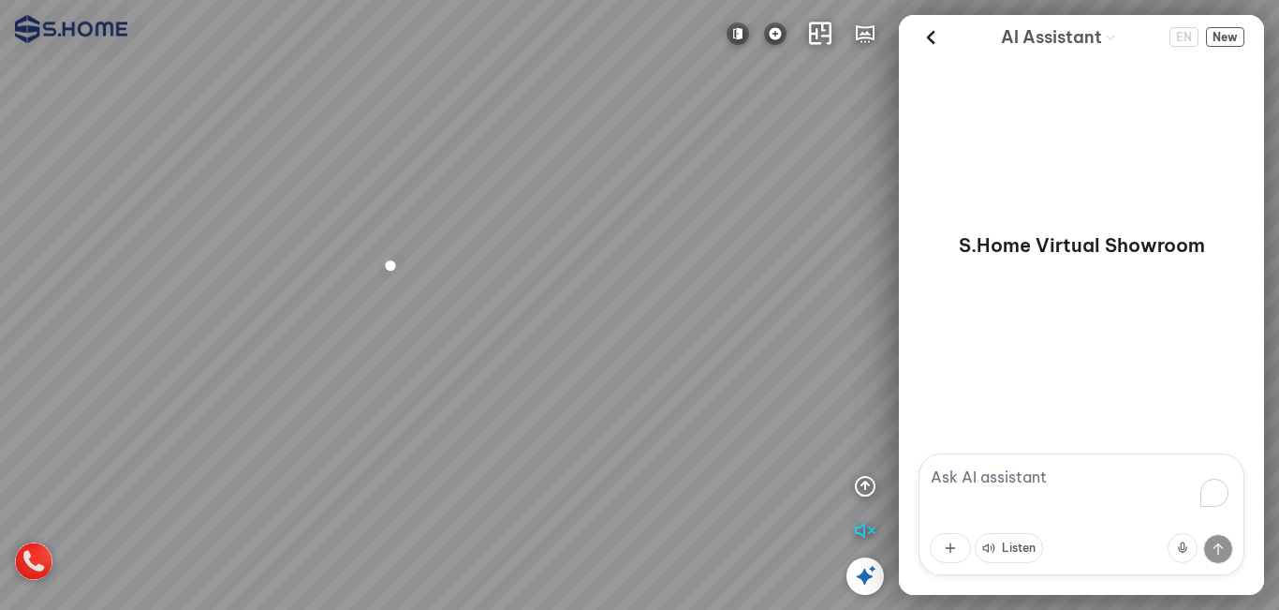
drag, startPoint x: 419, startPoint y: 316, endPoint x: 549, endPoint y: 411, distance: 161.5
click at [568, 427] on div at bounding box center [639, 305] width 1279 height 610
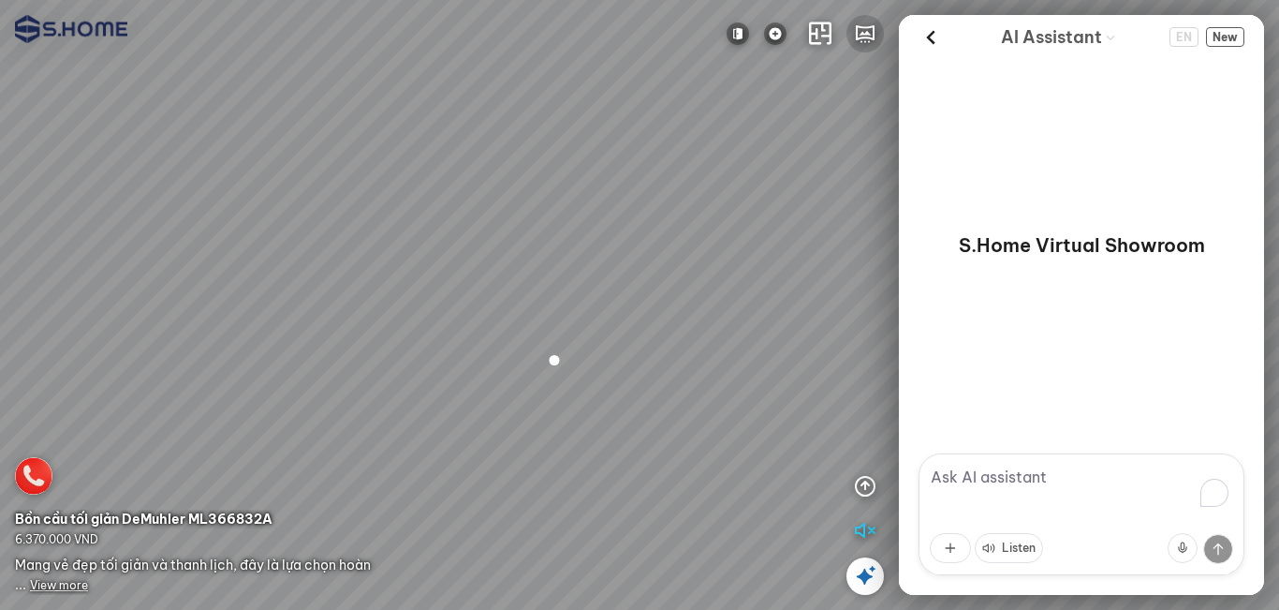
click at [861, 37] on icon "button" at bounding box center [865, 33] width 22 height 22
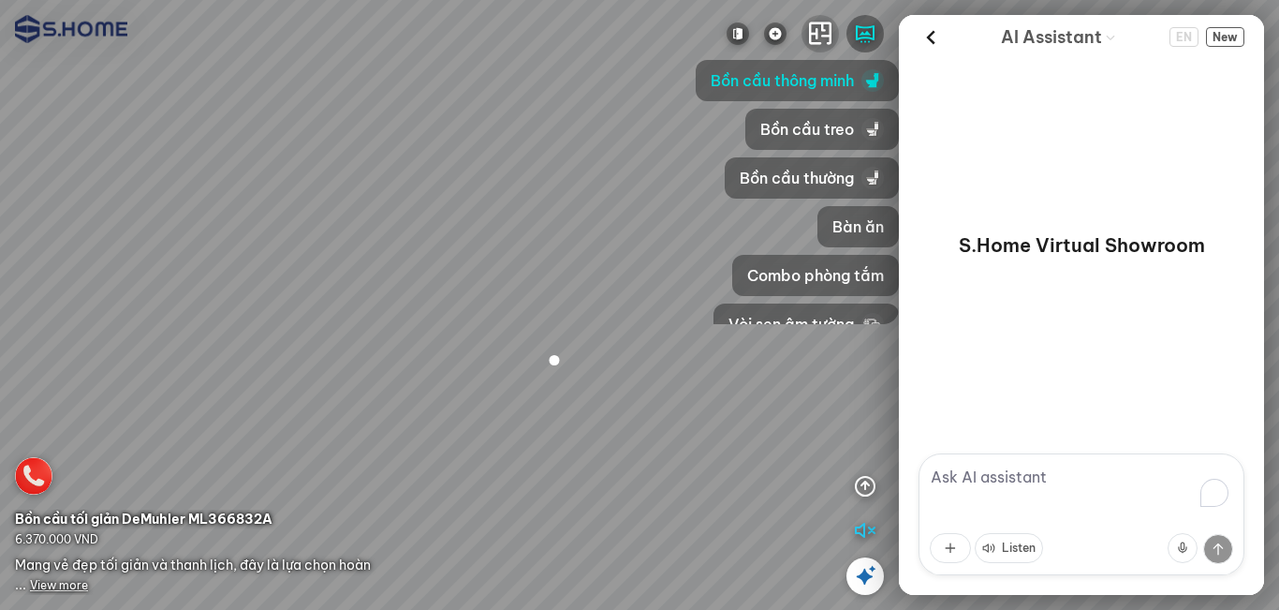
click at [824, 36] on icon "button" at bounding box center [820, 33] width 22 height 22
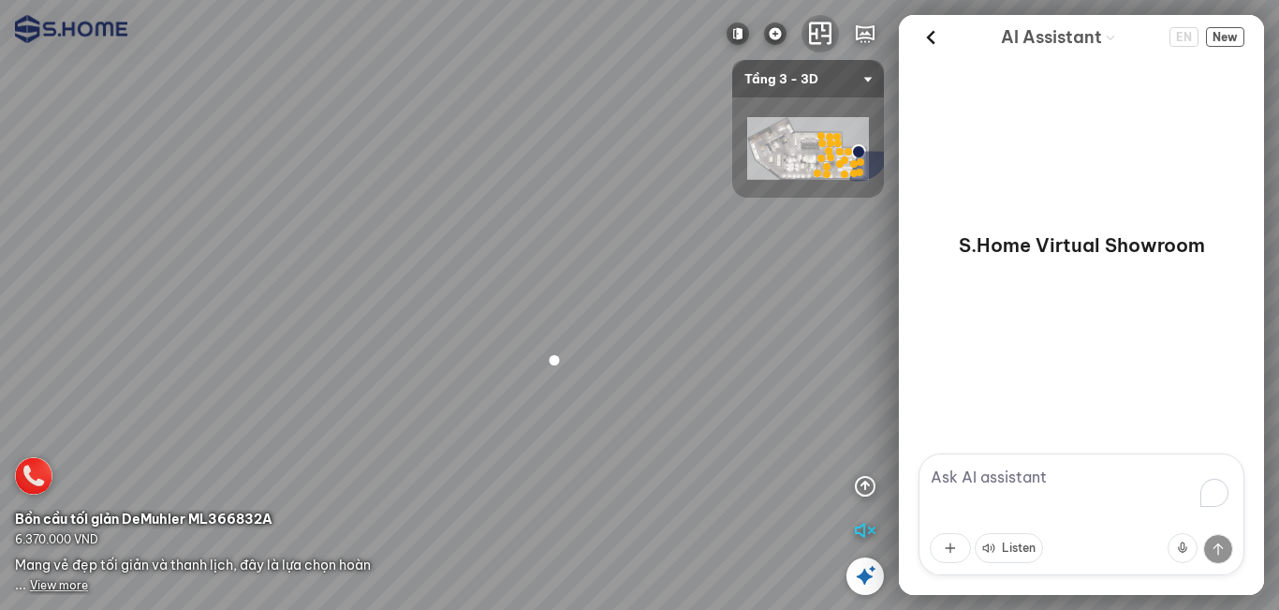
click at [808, 78] on span "Tầng 3 - 3D" at bounding box center [808, 78] width 127 height 37
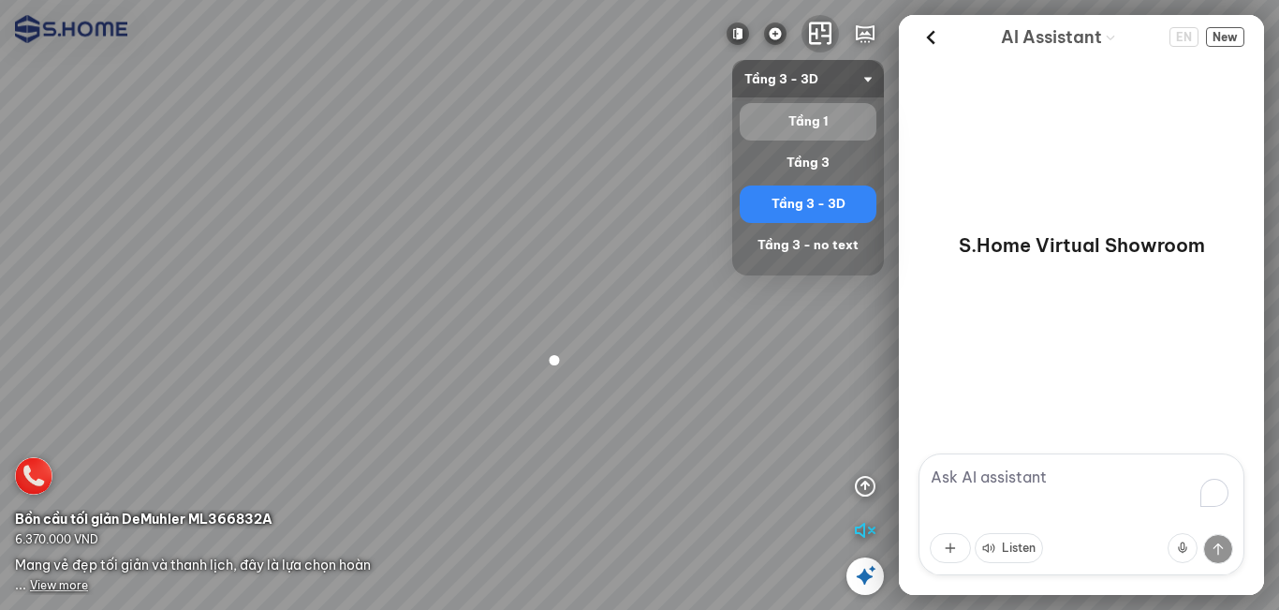
click at [825, 125] on div "Tầng 1" at bounding box center [808, 122] width 122 height 22
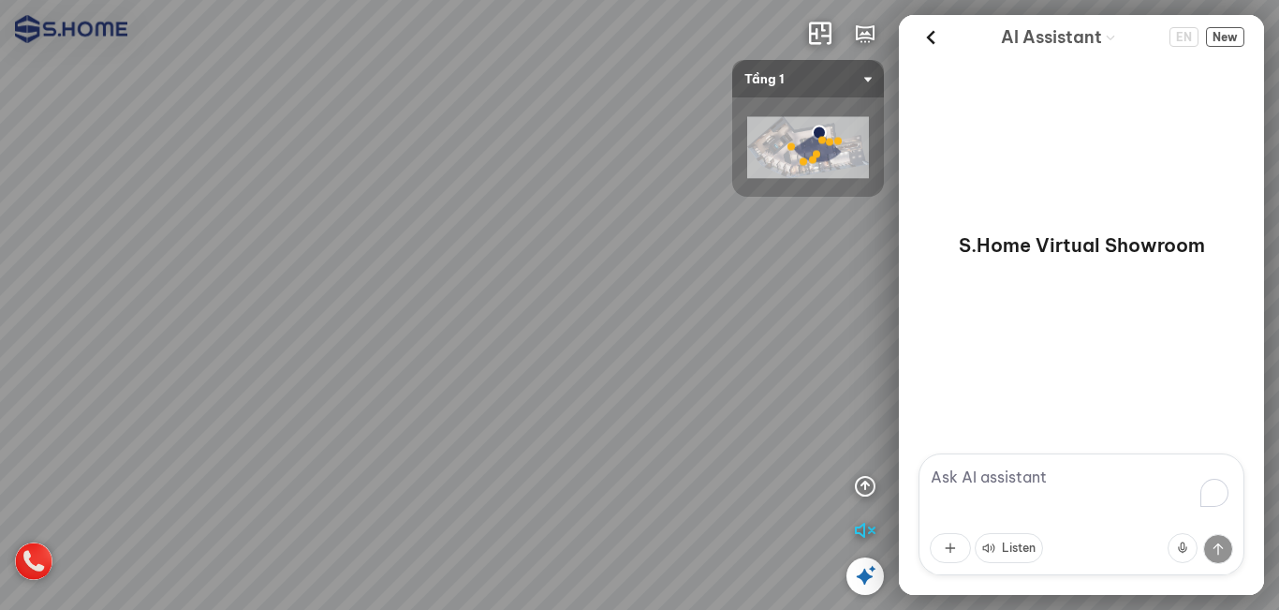
click at [763, 160] on img at bounding box center [808, 148] width 122 height 62
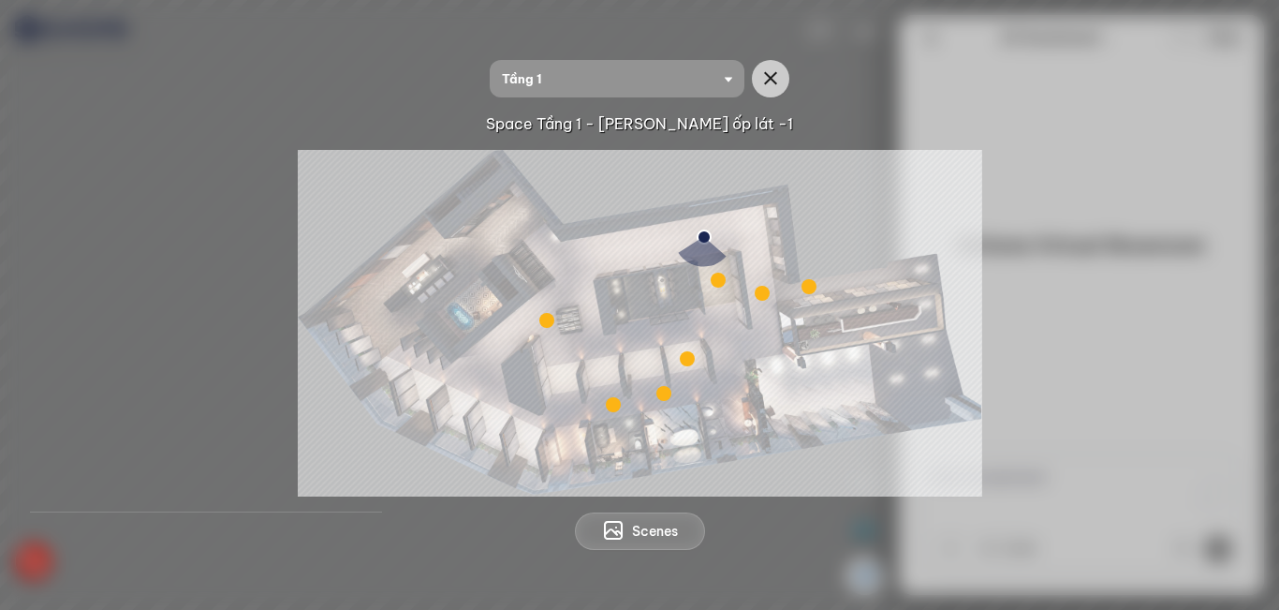
click at [684, 361] on div at bounding box center [687, 358] width 15 height 15
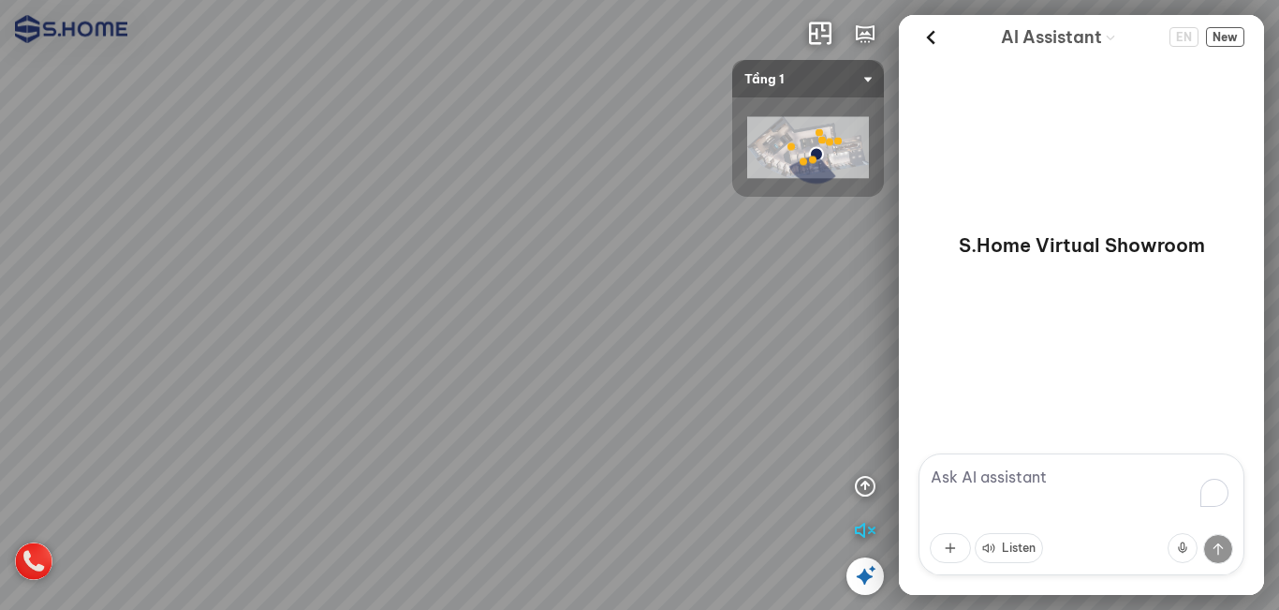
drag, startPoint x: 616, startPoint y: 401, endPoint x: 621, endPoint y: 307, distance: 93.8
click at [621, 307] on div at bounding box center [639, 305] width 1279 height 610
drag, startPoint x: 529, startPoint y: 209, endPoint x: 591, endPoint y: 227, distance: 64.3
click at [539, 189] on div at bounding box center [639, 305] width 1279 height 610
drag, startPoint x: 598, startPoint y: 286, endPoint x: 208, endPoint y: 288, distance: 389.6
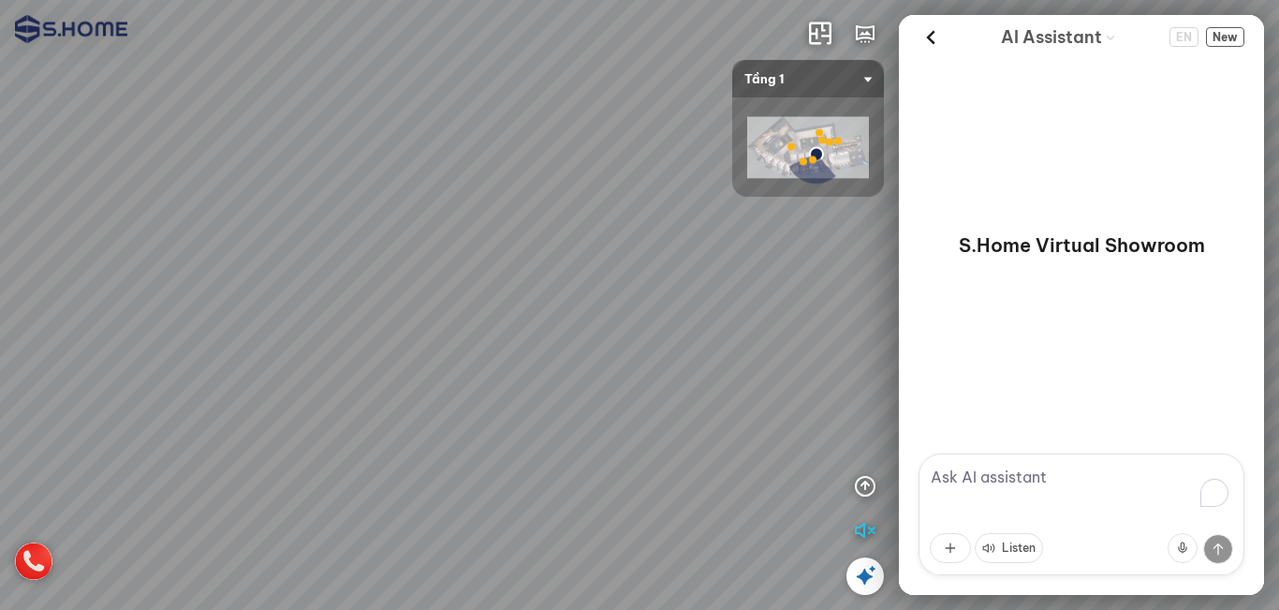
click at [51, 244] on div at bounding box center [639, 305] width 1279 height 610
drag, startPoint x: 395, startPoint y: 288, endPoint x: 460, endPoint y: 245, distance: 77.7
click at [236, 308] on div at bounding box center [639, 305] width 1279 height 610
drag, startPoint x: 355, startPoint y: 287, endPoint x: 518, endPoint y: 244, distance: 168.3
click at [303, 312] on div at bounding box center [639, 305] width 1279 height 610
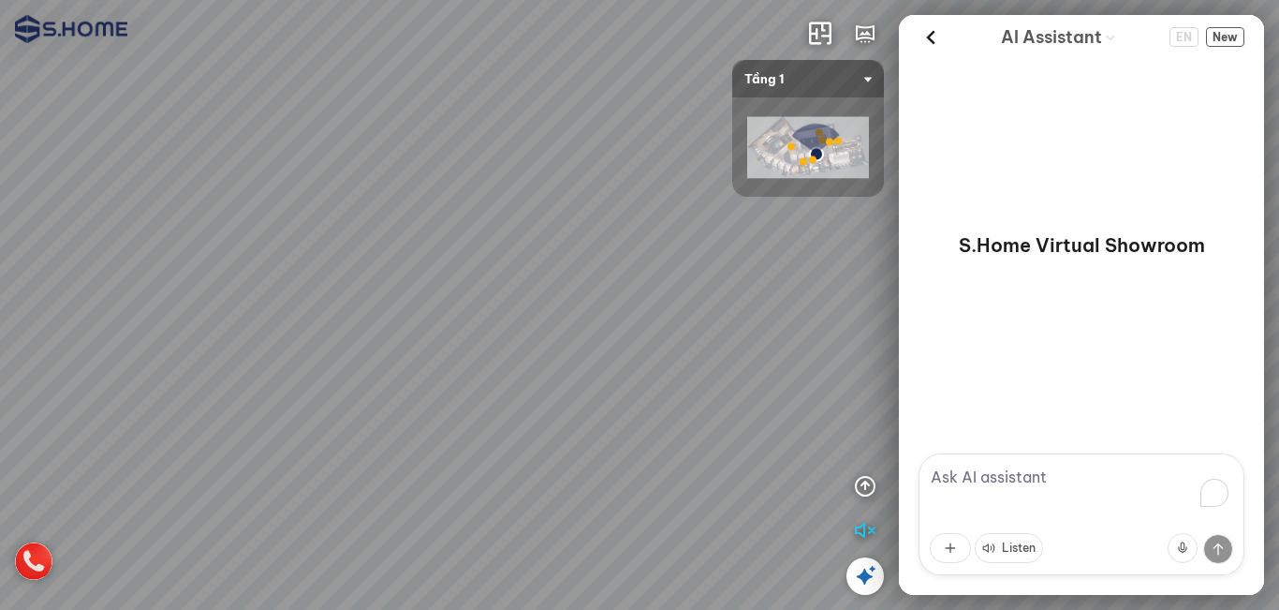
drag, startPoint x: 518, startPoint y: 244, endPoint x: 478, endPoint y: 351, distance: 114.1
click at [455, 378] on div at bounding box center [639, 305] width 1279 height 610
drag, startPoint x: 506, startPoint y: 261, endPoint x: 492, endPoint y: 377, distance: 117.0
click at [492, 377] on div at bounding box center [639, 305] width 1279 height 610
drag, startPoint x: 601, startPoint y: 327, endPoint x: 558, endPoint y: 291, distance: 55.9
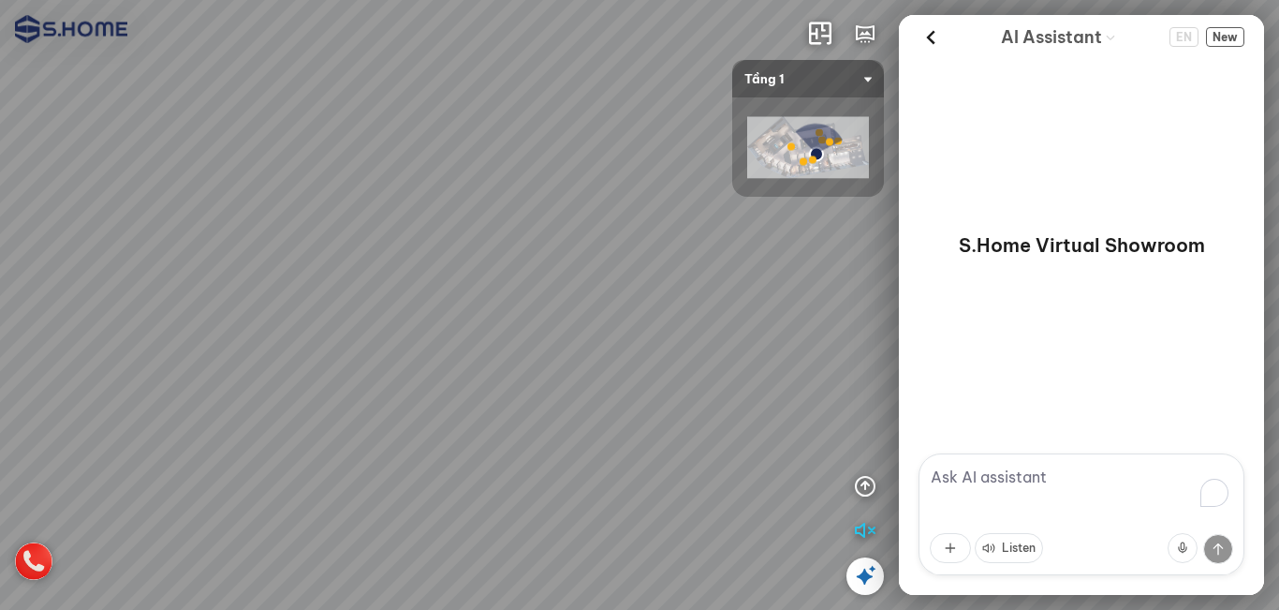
click at [383, 302] on div at bounding box center [639, 305] width 1279 height 610
drag, startPoint x: 335, startPoint y: 269, endPoint x: 410, endPoint y: 290, distance: 78.0
click at [221, 276] on div at bounding box center [639, 305] width 1279 height 610
drag, startPoint x: 410, startPoint y: 290, endPoint x: 415, endPoint y: 343, distance: 52.7
click at [200, 354] on div at bounding box center [639, 305] width 1279 height 610
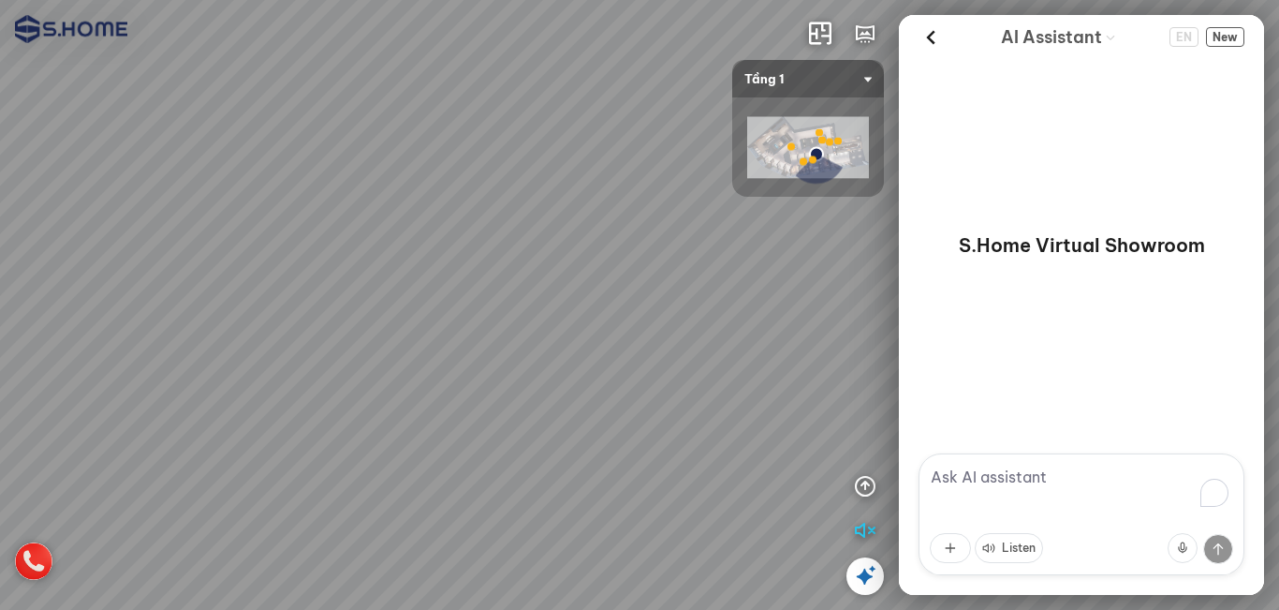
drag, startPoint x: 284, startPoint y: 317, endPoint x: 320, endPoint y: 326, distance: 37.7
click at [104, 321] on div at bounding box center [639, 305] width 1279 height 610
drag, startPoint x: 293, startPoint y: 326, endPoint x: 226, endPoint y: 326, distance: 67.4
click at [226, 326] on div at bounding box center [639, 305] width 1279 height 610
drag, startPoint x: 441, startPoint y: 421, endPoint x: 399, endPoint y: 326, distance: 104.4
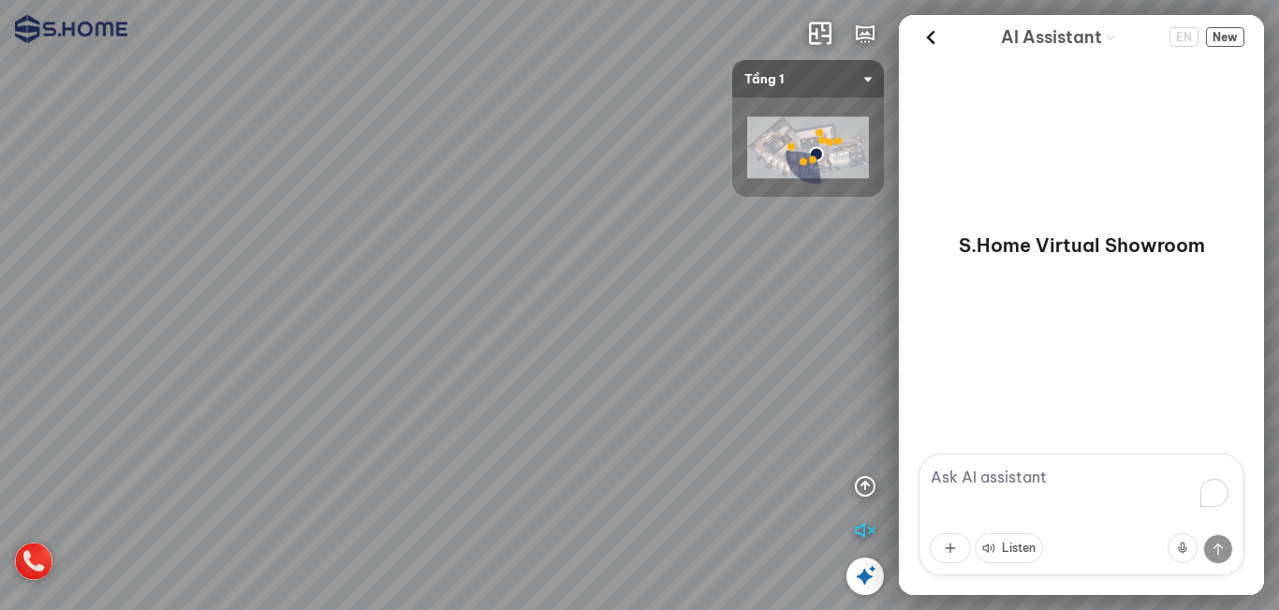
click at [399, 326] on div at bounding box center [639, 305] width 1279 height 610
drag, startPoint x: 480, startPoint y: 272, endPoint x: 111, endPoint y: 365, distance: 381.6
click at [111, 365] on div at bounding box center [639, 305] width 1279 height 610
drag, startPoint x: 421, startPoint y: 345, endPoint x: 393, endPoint y: 336, distance: 29.3
click at [389, 336] on div at bounding box center [639, 305] width 1279 height 610
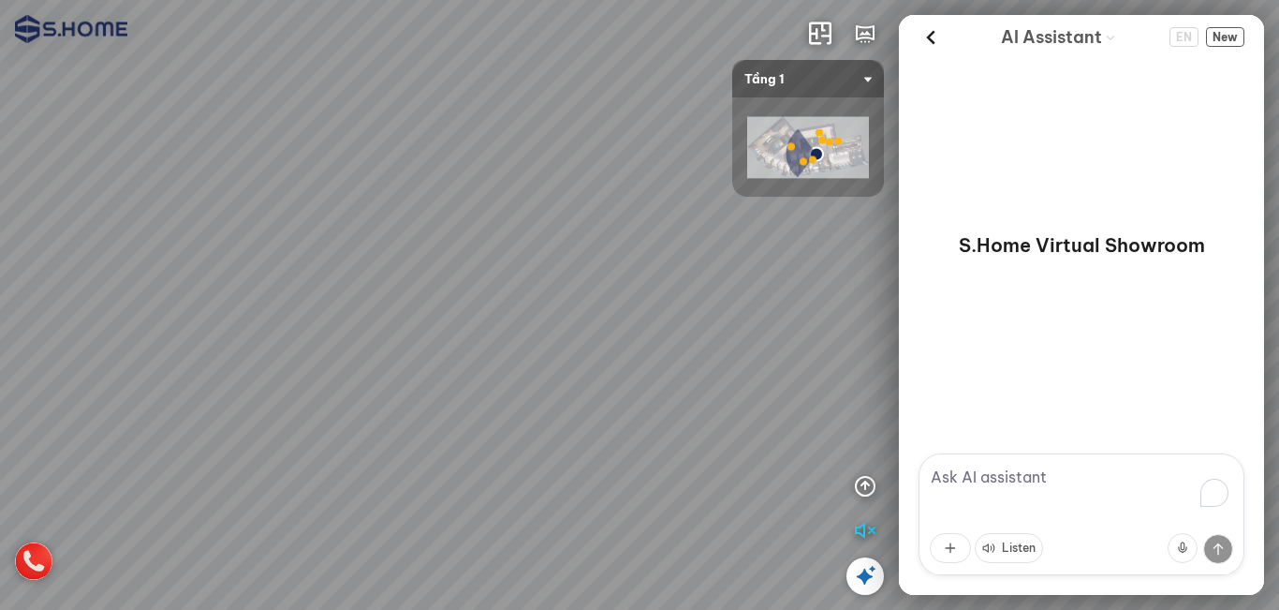
click at [869, 580] on icon at bounding box center [865, 576] width 22 height 22
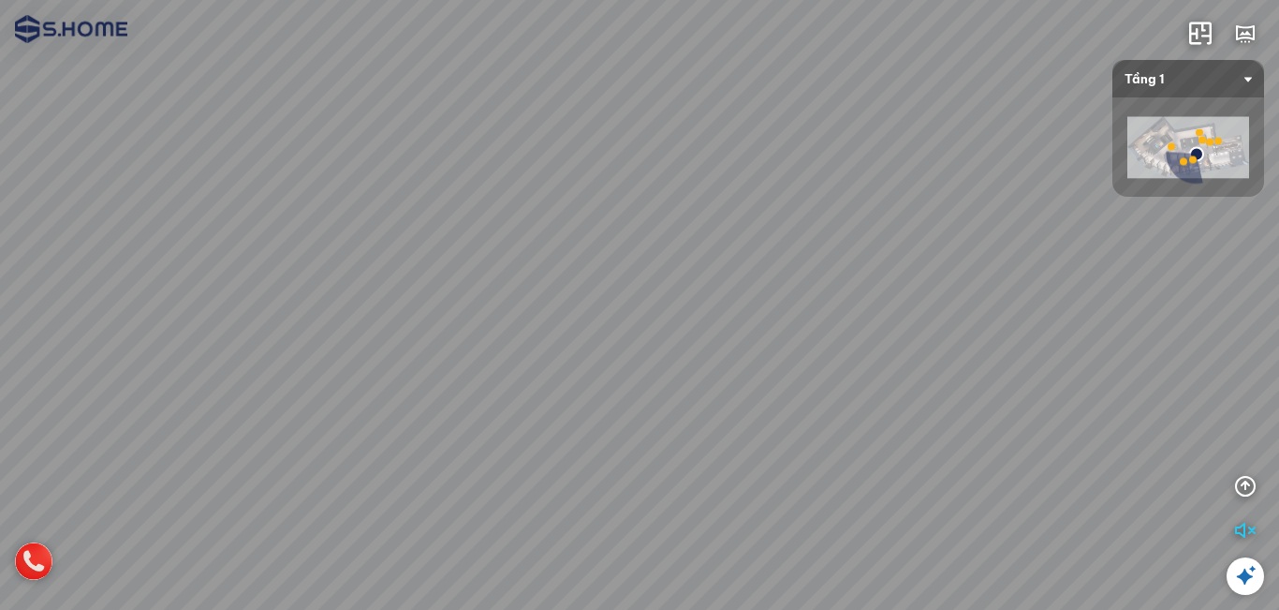
drag, startPoint x: 583, startPoint y: 243, endPoint x: 801, endPoint y: 243, distance: 218.2
click at [801, 243] on div at bounding box center [639, 305] width 1279 height 610
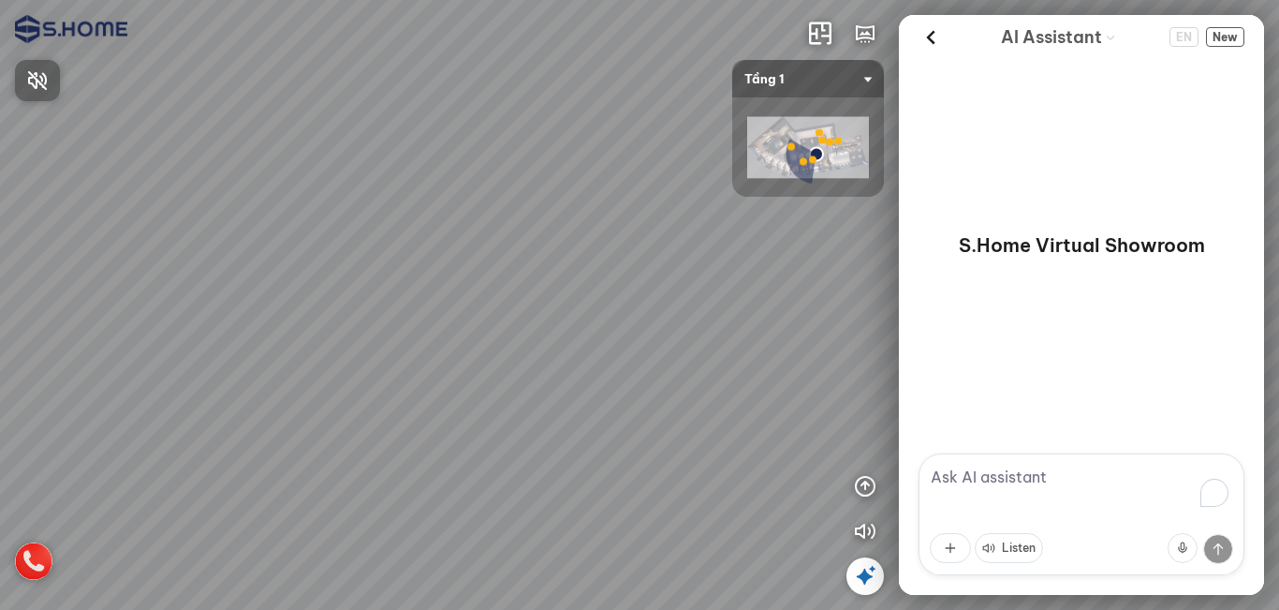
drag, startPoint x: 685, startPoint y: 303, endPoint x: 654, endPoint y: 283, distance: 37.1
click at [638, 243] on div at bounding box center [639, 305] width 1279 height 610
drag, startPoint x: 659, startPoint y: 288, endPoint x: 17, endPoint y: 256, distance: 643.3
click at [16, 255] on div at bounding box center [639, 305] width 1279 height 610
drag, startPoint x: 206, startPoint y: 241, endPoint x: 201, endPoint y: 199, distance: 41.5
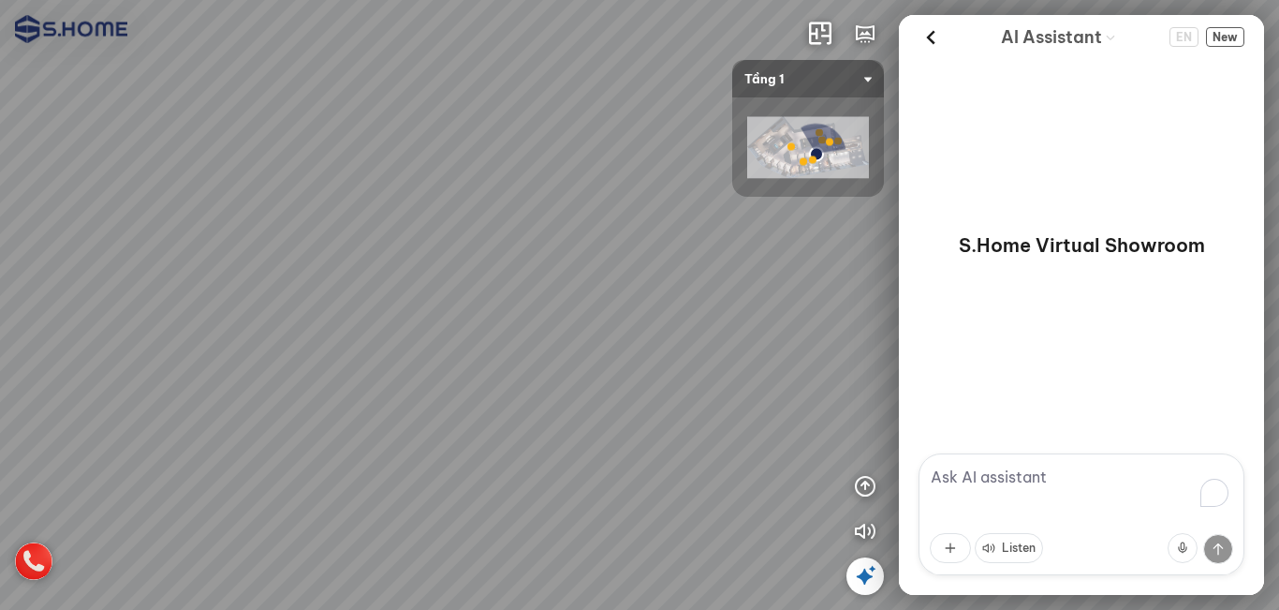
click at [201, 199] on div at bounding box center [639, 305] width 1279 height 610
drag, startPoint x: 431, startPoint y: 260, endPoint x: 156, endPoint y: 270, distance: 274.6
click at [204, 264] on div at bounding box center [639, 305] width 1279 height 610
drag, startPoint x: 454, startPoint y: 304, endPoint x: 6, endPoint y: 291, distance: 448.8
click at [0, 285] on div at bounding box center [639, 305] width 1279 height 610
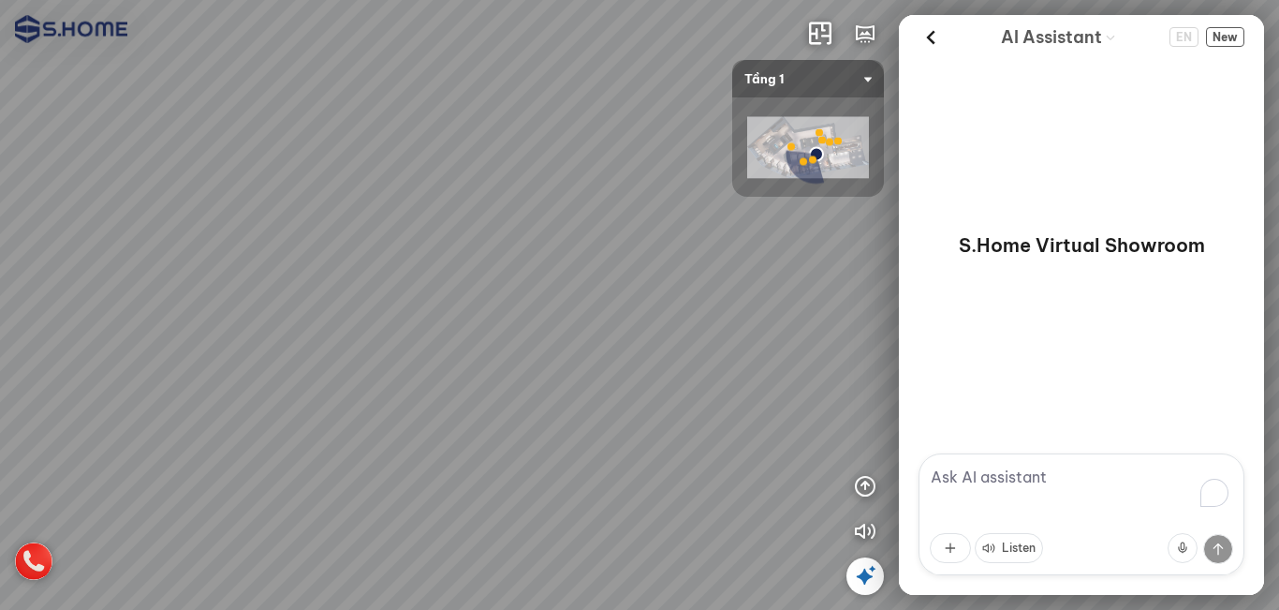
drag, startPoint x: 479, startPoint y: 297, endPoint x: 93, endPoint y: 297, distance: 385.9
click at [93, 297] on div at bounding box center [639, 305] width 1279 height 610
drag, startPoint x: 378, startPoint y: 273, endPoint x: 485, endPoint y: 362, distance: 139.0
click at [485, 362] on div at bounding box center [639, 305] width 1279 height 610
click at [863, 531] on icon "button" at bounding box center [865, 531] width 22 height 22
